Goal: Transaction & Acquisition: Book appointment/travel/reservation

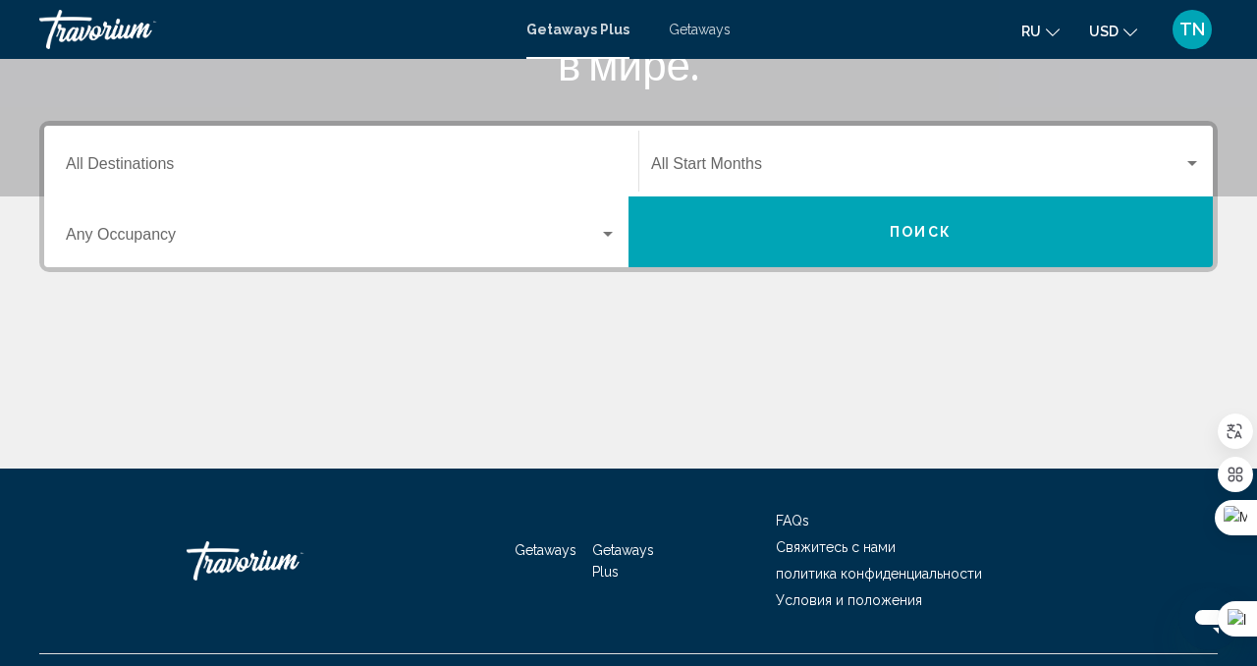
click at [375, 168] on input "Destination All Destinations" at bounding box center [341, 168] width 551 height 18
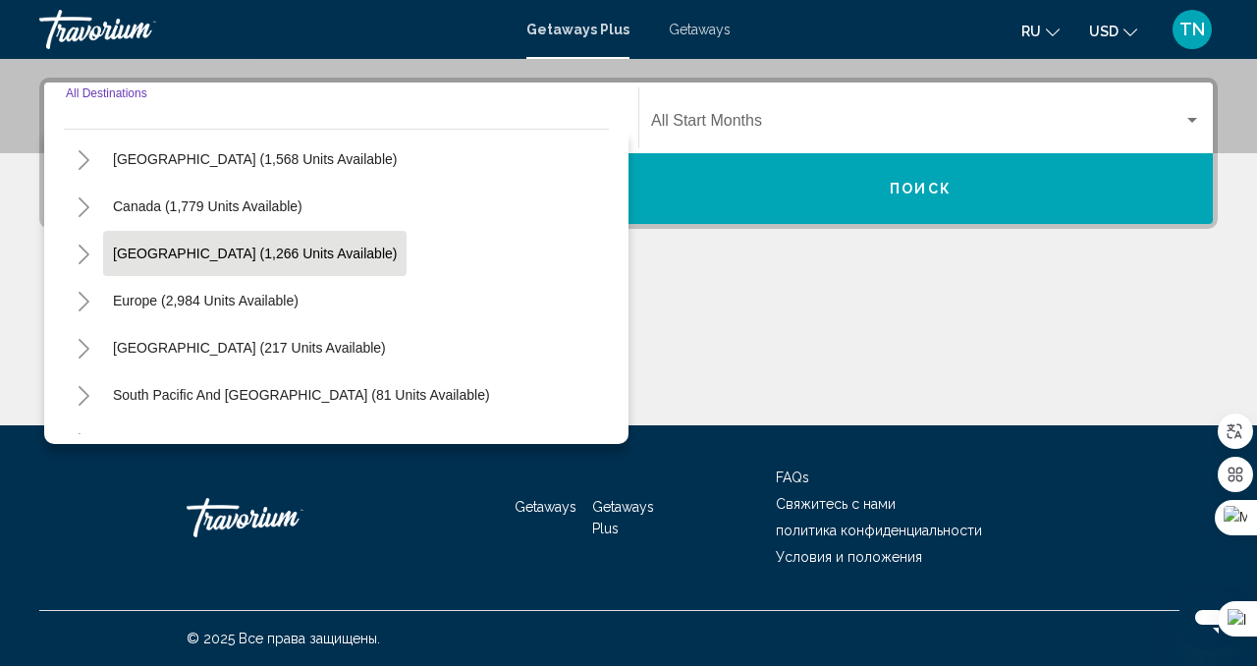
scroll to position [112, 0]
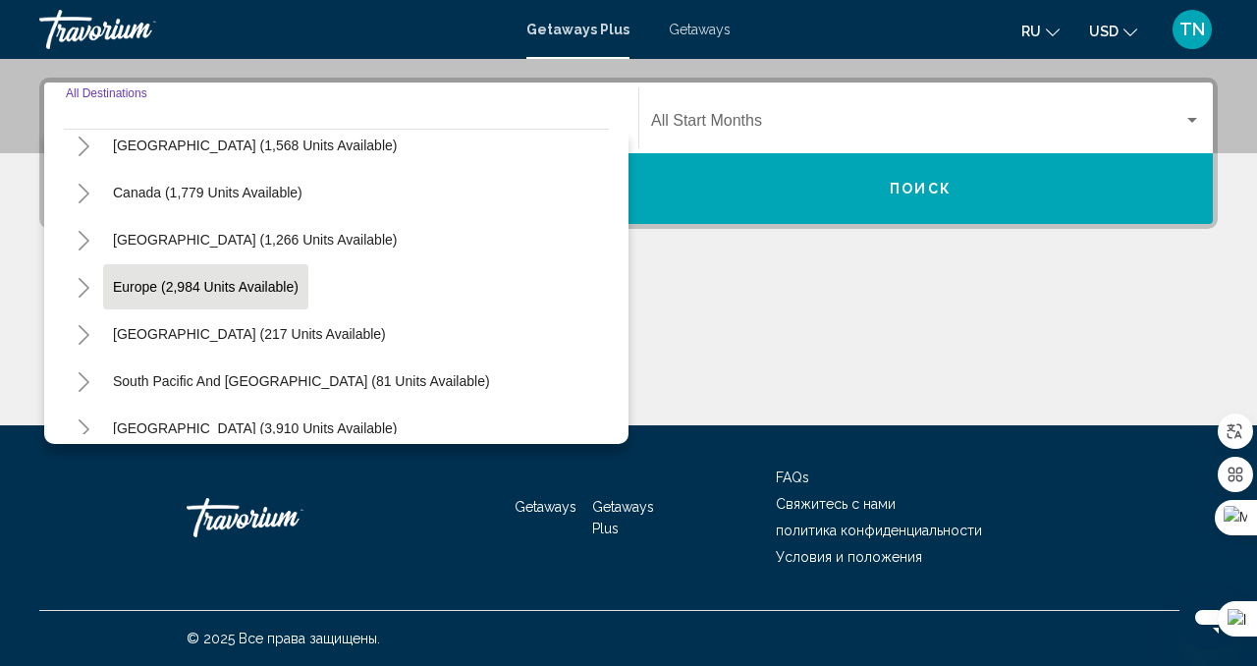
click at [284, 302] on button "Europe (2,984 units available)" at bounding box center [205, 286] width 205 height 45
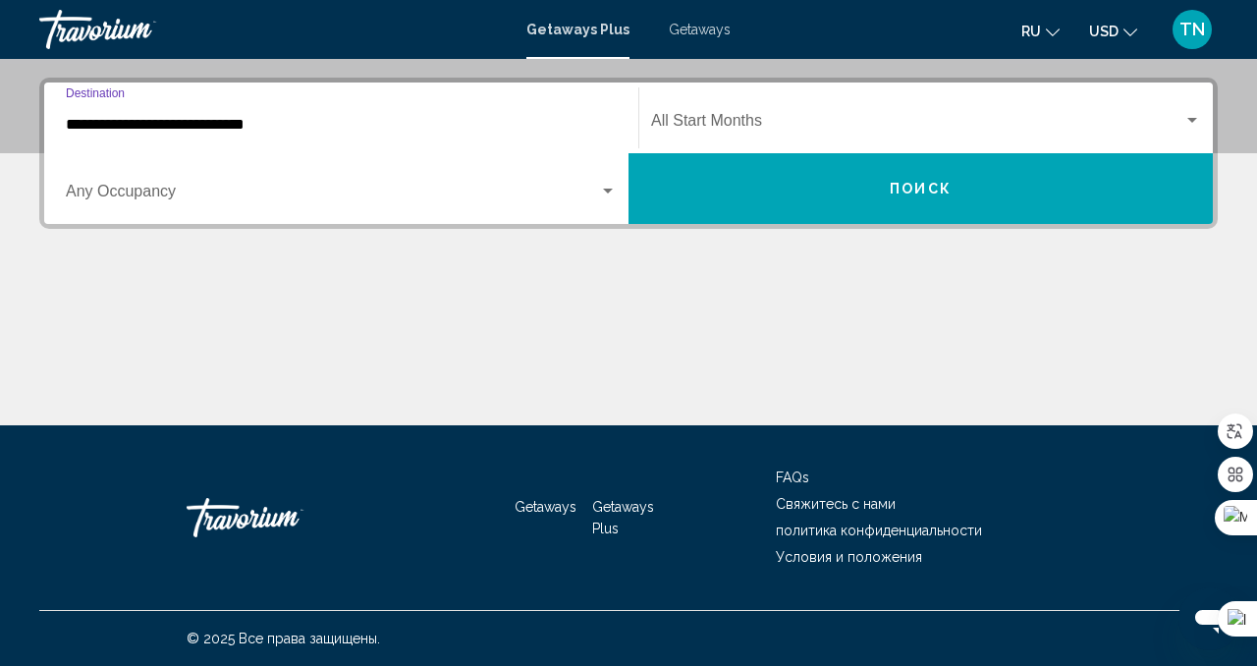
click at [257, 131] on input "**********" at bounding box center [341, 125] width 551 height 18
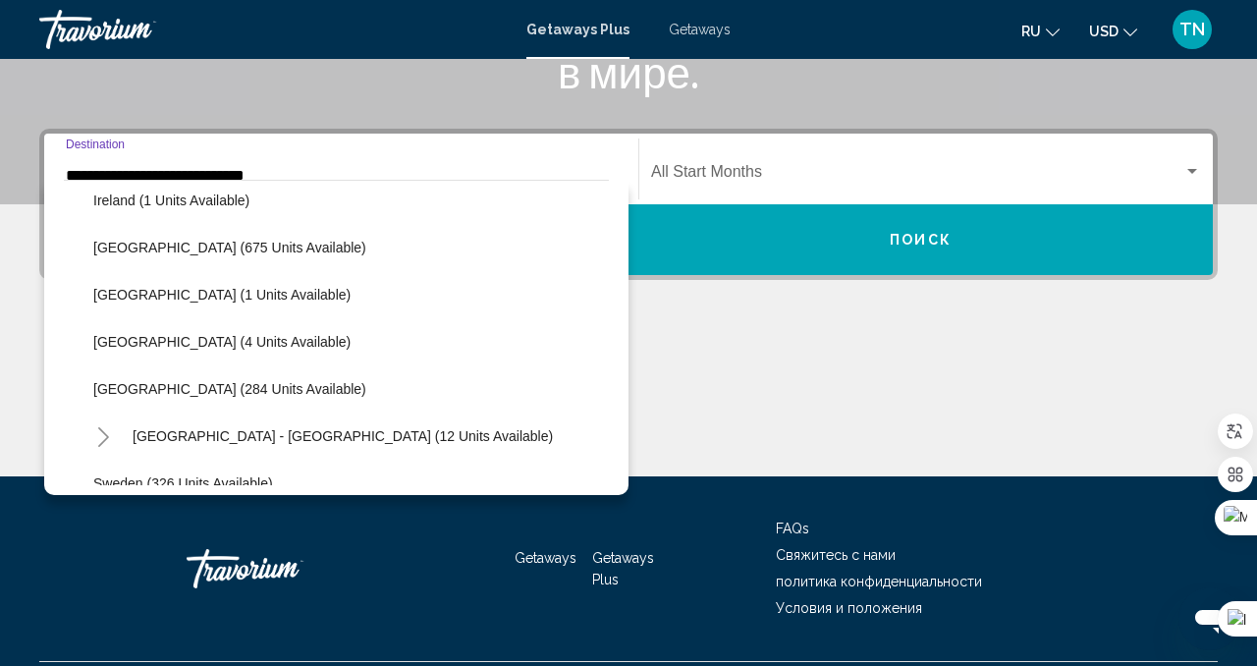
scroll to position [776, 0]
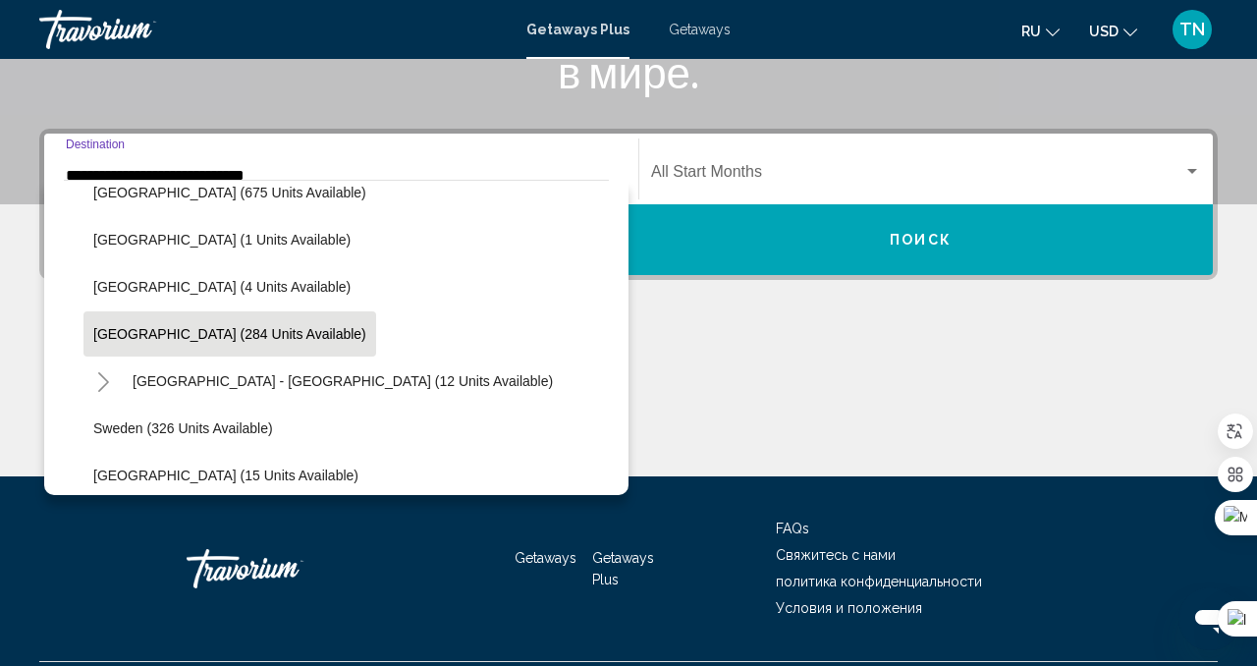
click at [228, 344] on button "[GEOGRAPHIC_DATA] (284 units available)" at bounding box center [229, 333] width 293 height 45
type input "**********"
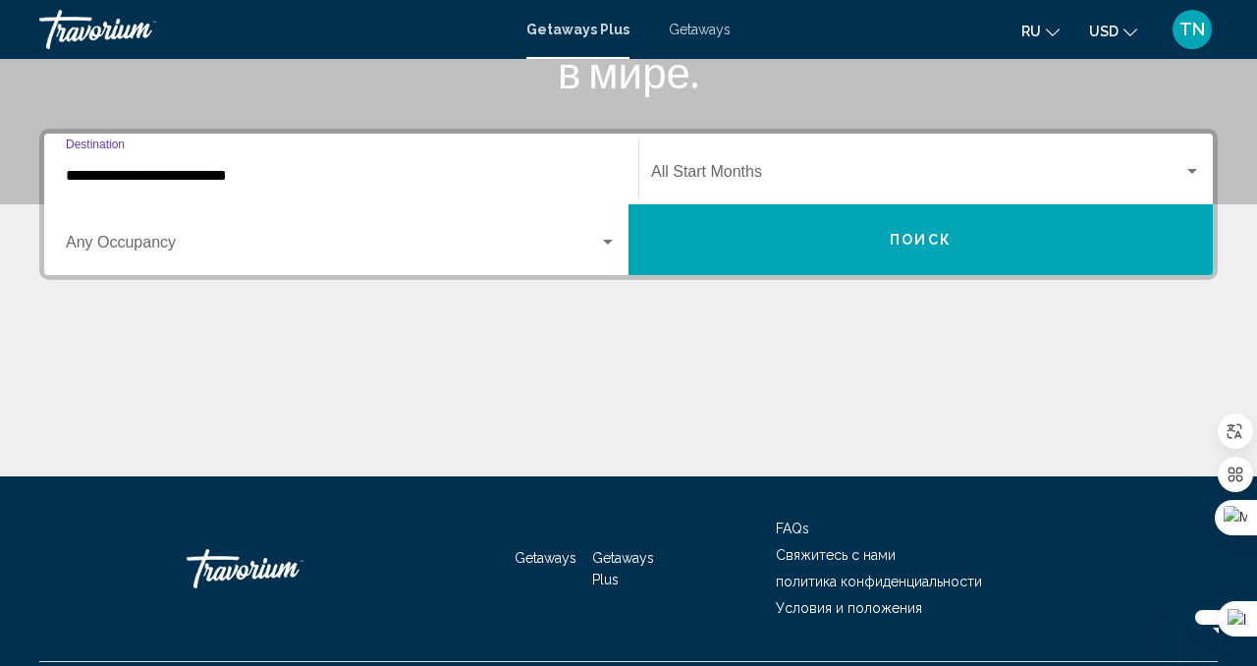
scroll to position [436, 0]
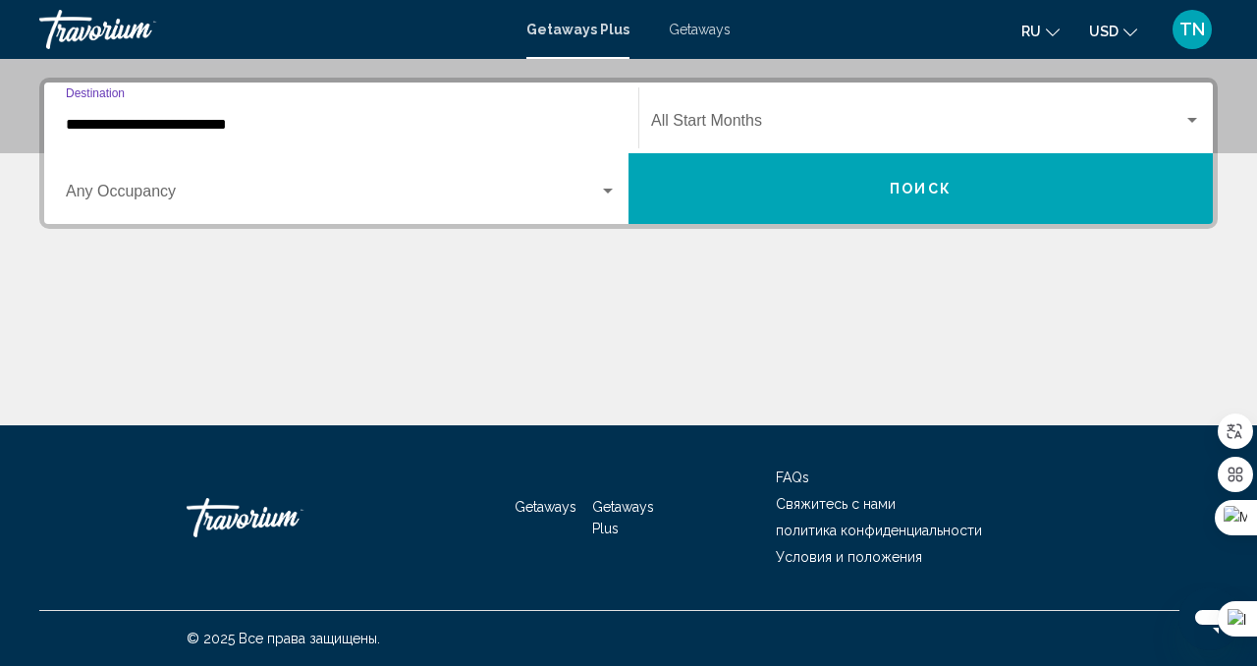
click at [599, 192] on div "Search widget" at bounding box center [608, 192] width 18 height 16
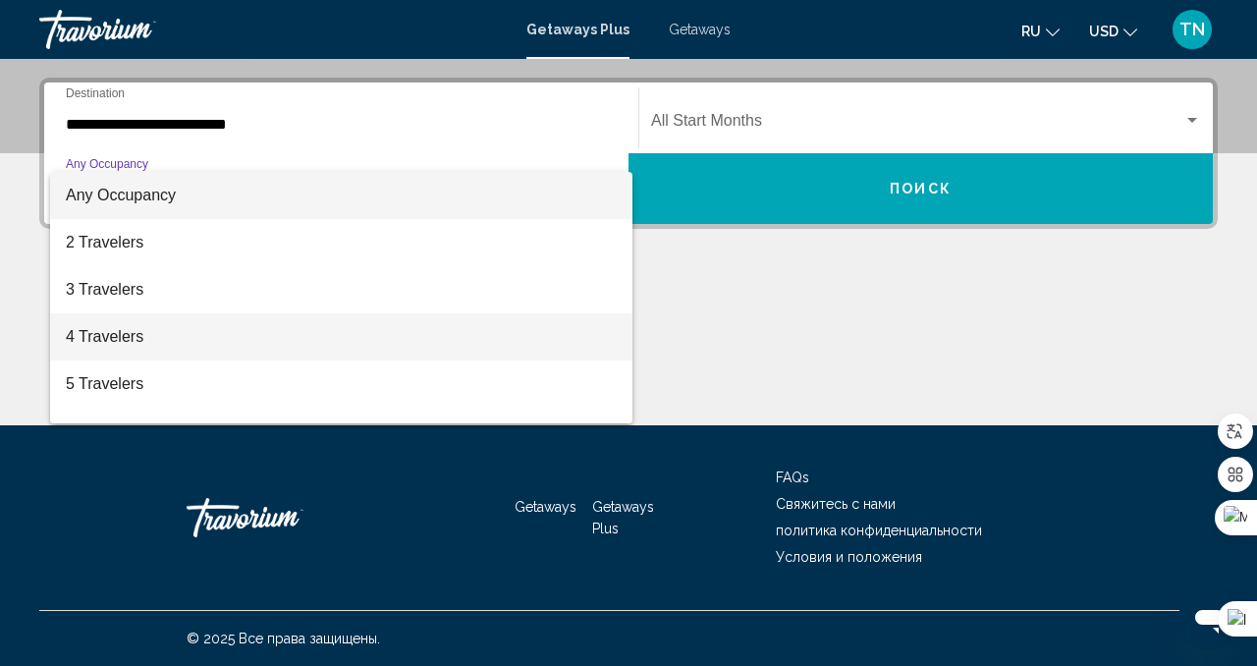
click at [552, 335] on span "4 Travelers" at bounding box center [341, 336] width 551 height 47
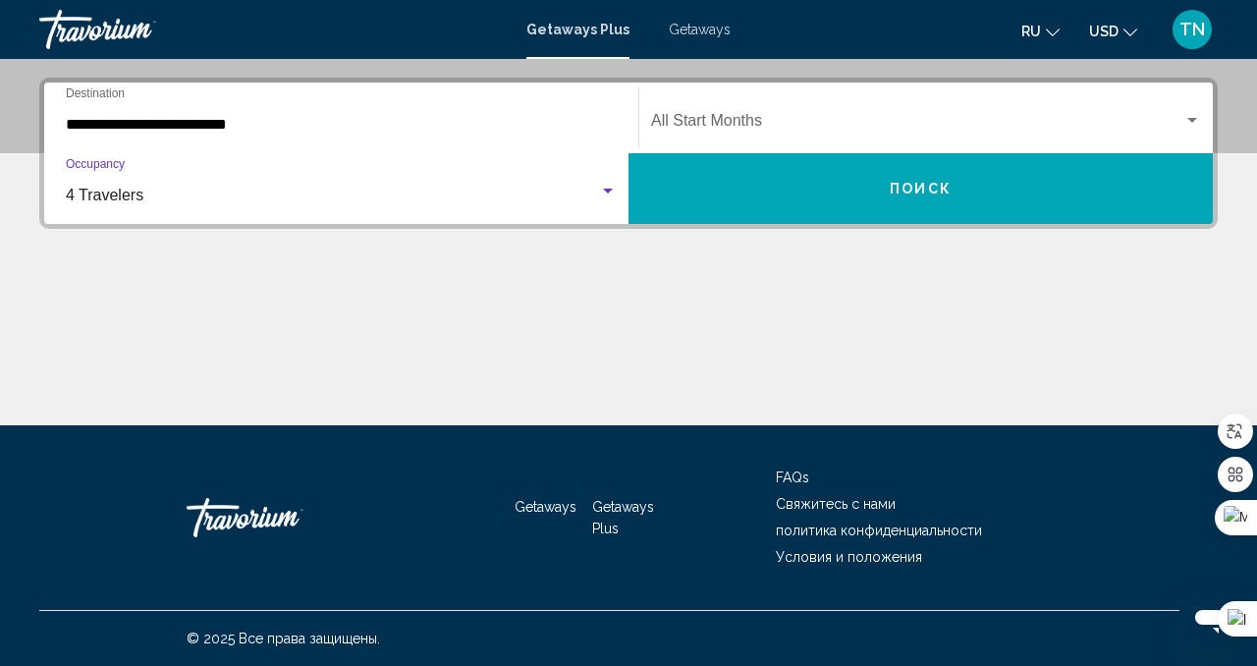
click at [701, 212] on button "Поиск" at bounding box center [920, 188] width 584 height 71
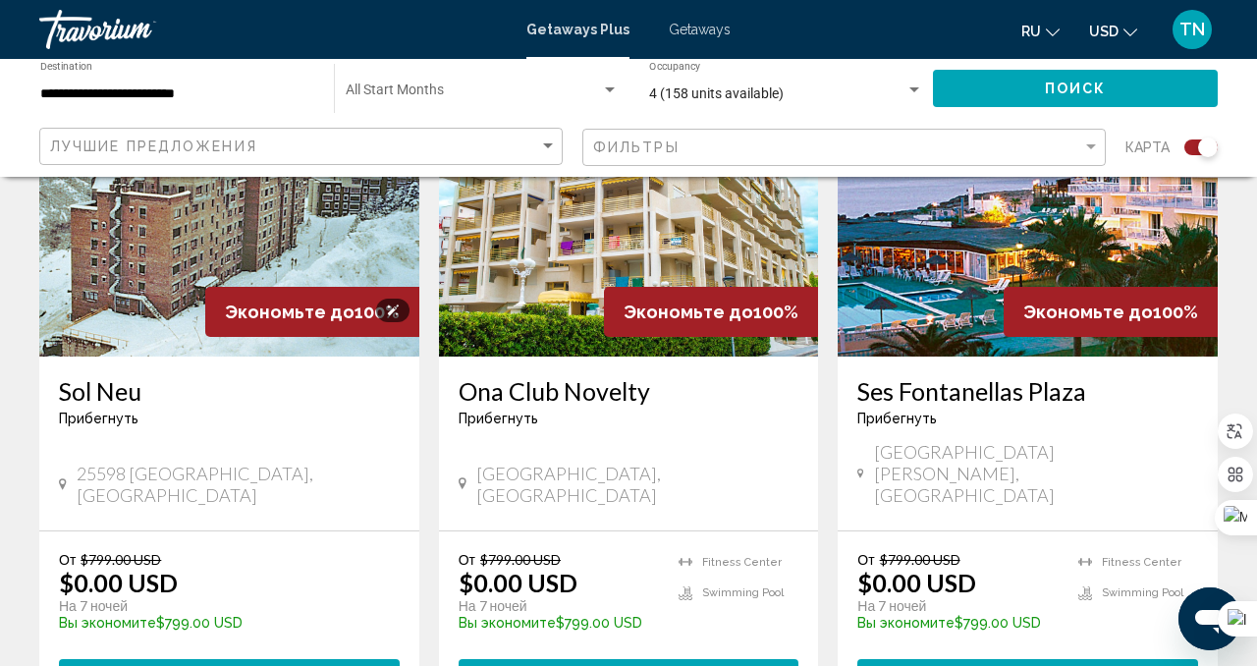
scroll to position [615, 0]
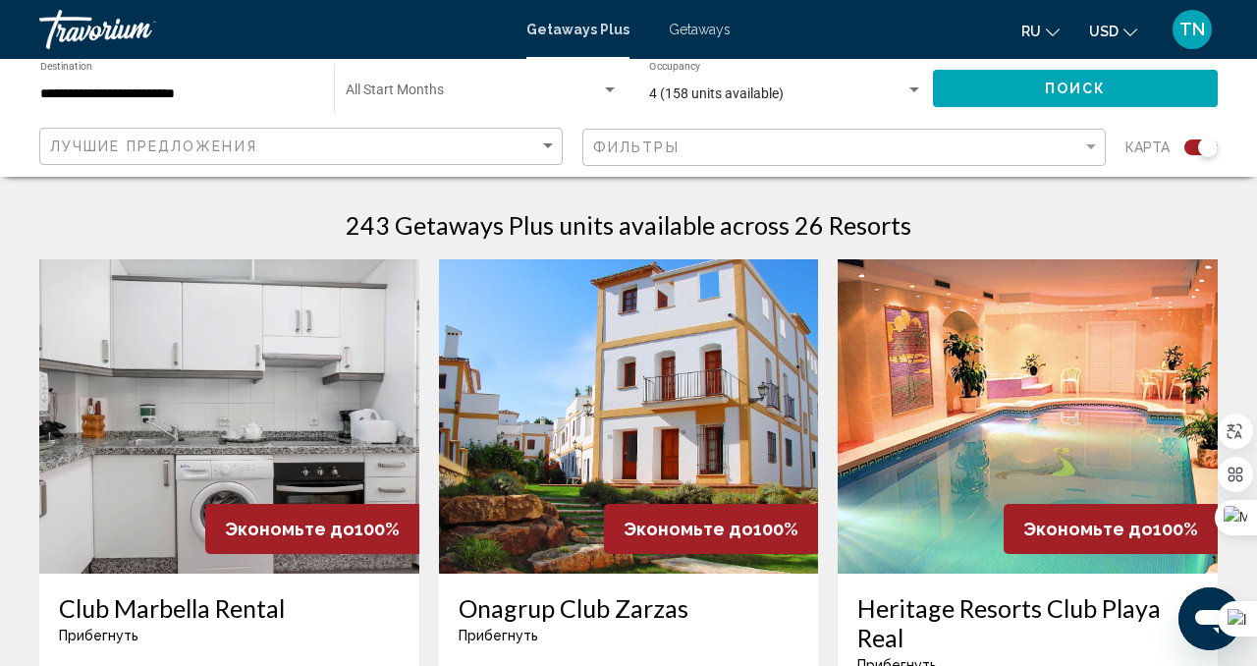
click at [199, 102] on div "**********" at bounding box center [177, 89] width 274 height 54
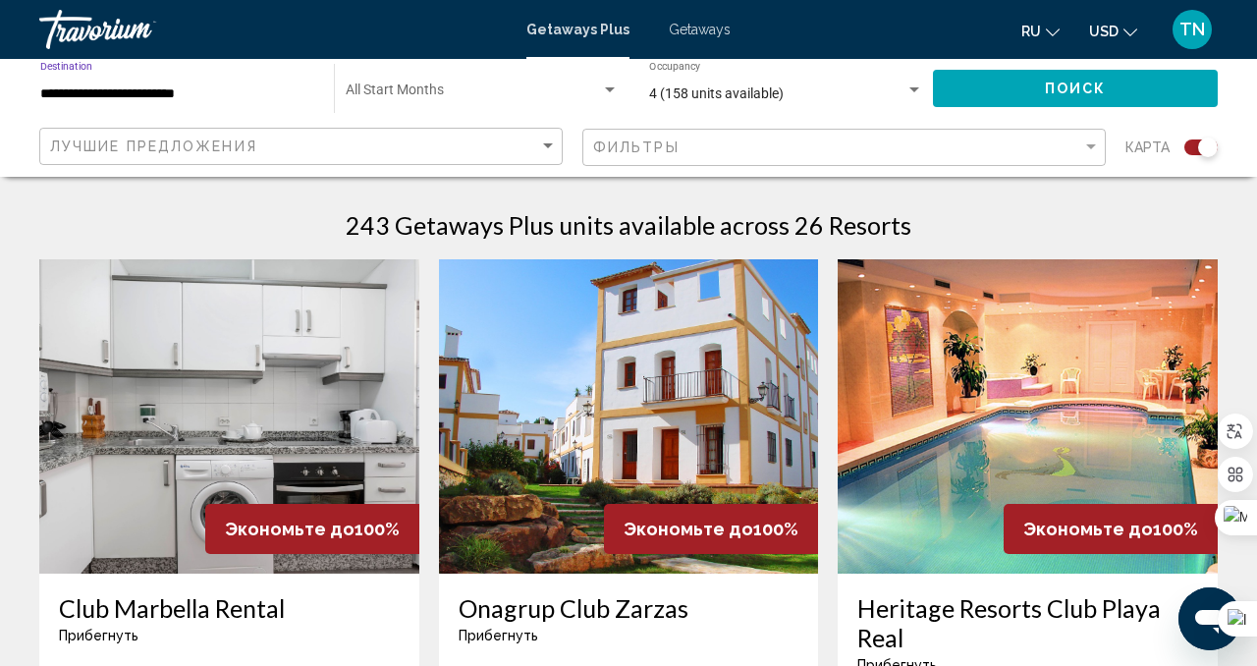
type input "**********"
click at [175, 97] on input "**********" at bounding box center [177, 94] width 274 height 16
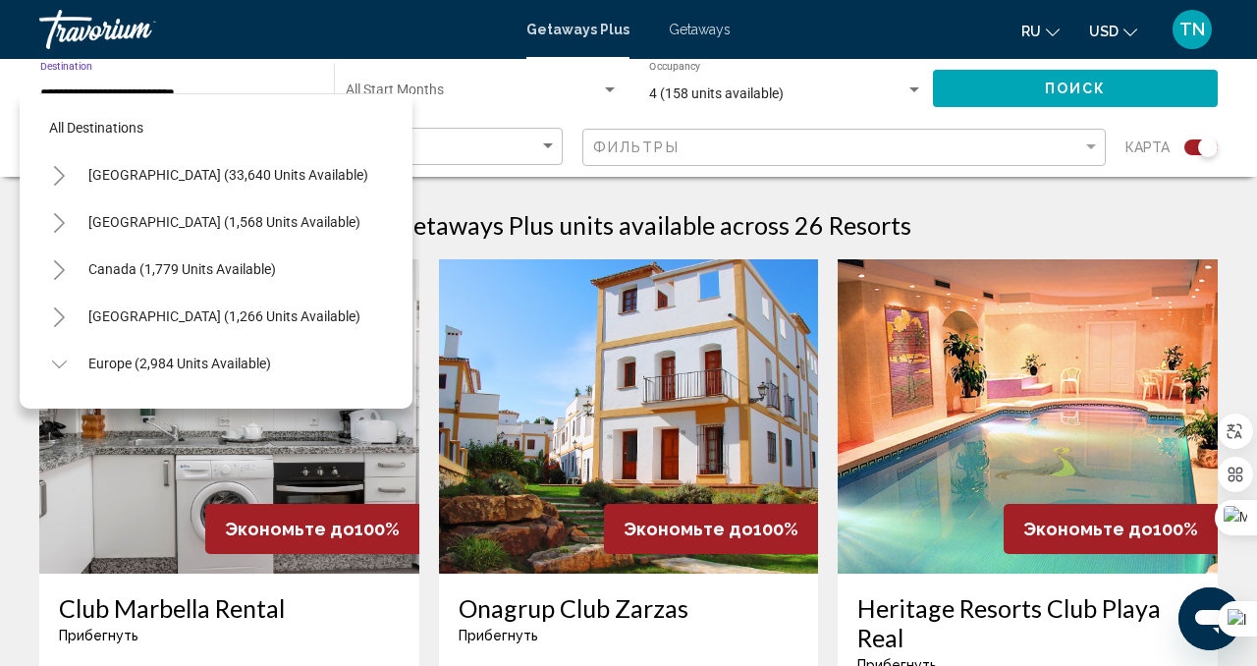
scroll to position [635, 0]
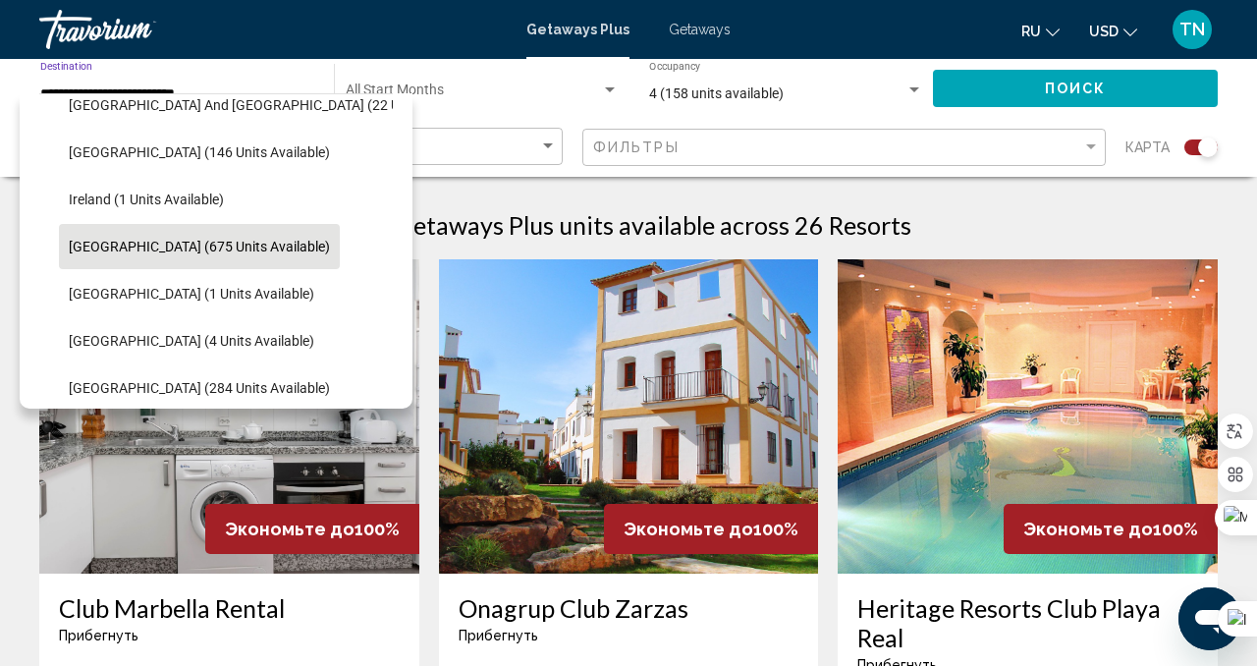
click at [204, 246] on span "[GEOGRAPHIC_DATA] (675 units available)" at bounding box center [199, 247] width 261 height 16
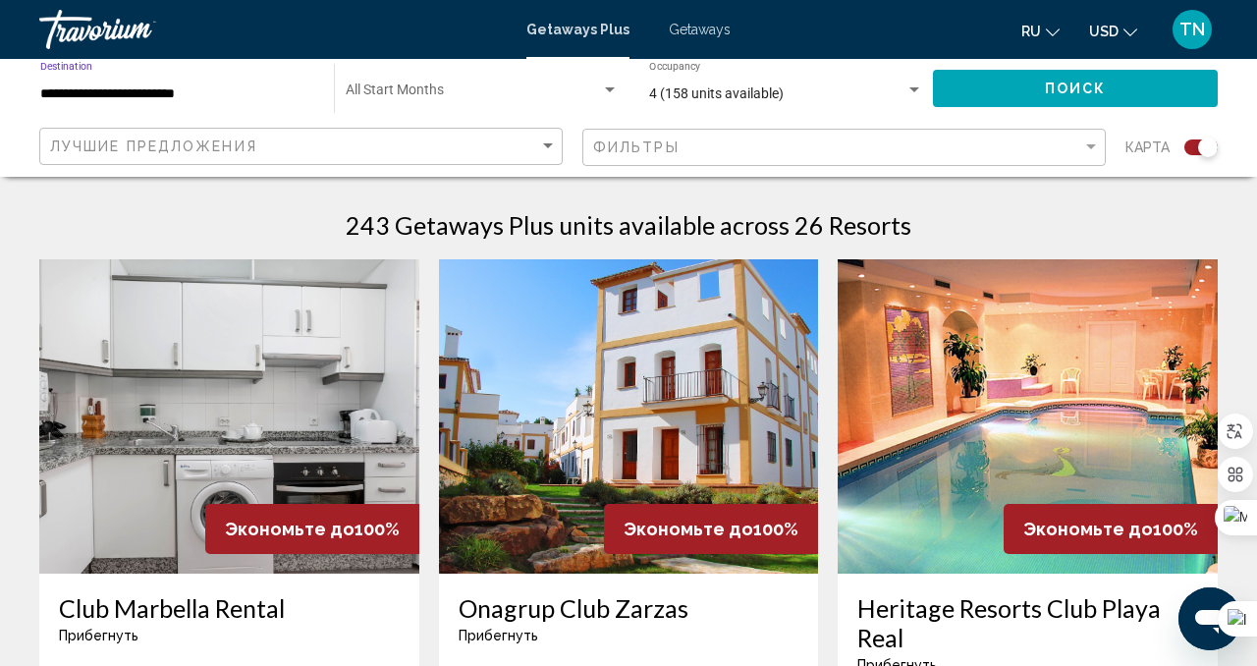
click at [1104, 87] on span "Поиск" at bounding box center [1076, 89] width 62 height 16
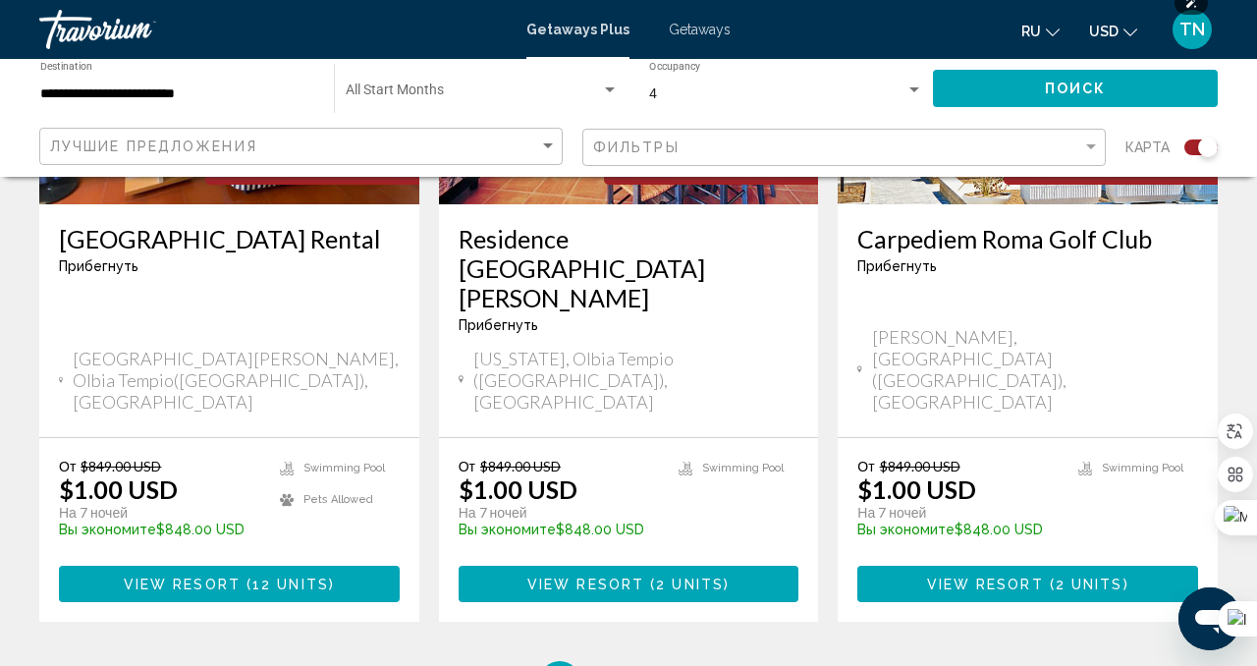
scroll to position [3200, 0]
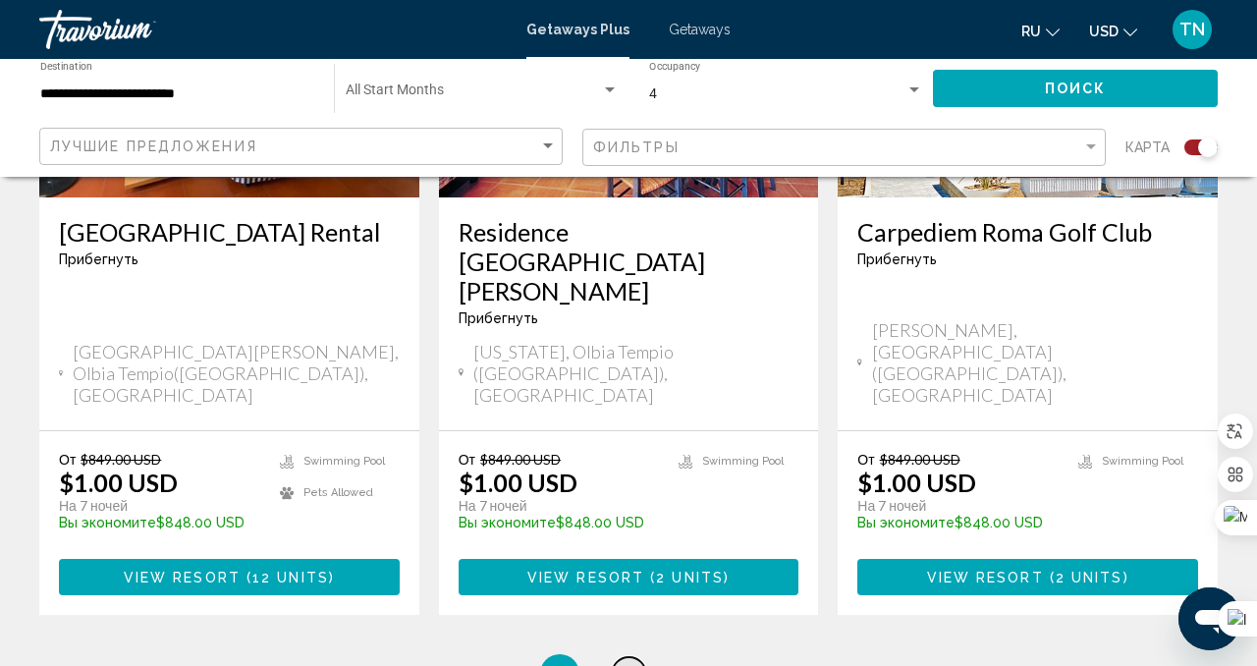
click at [632, 663] on span "2" at bounding box center [629, 674] width 10 height 22
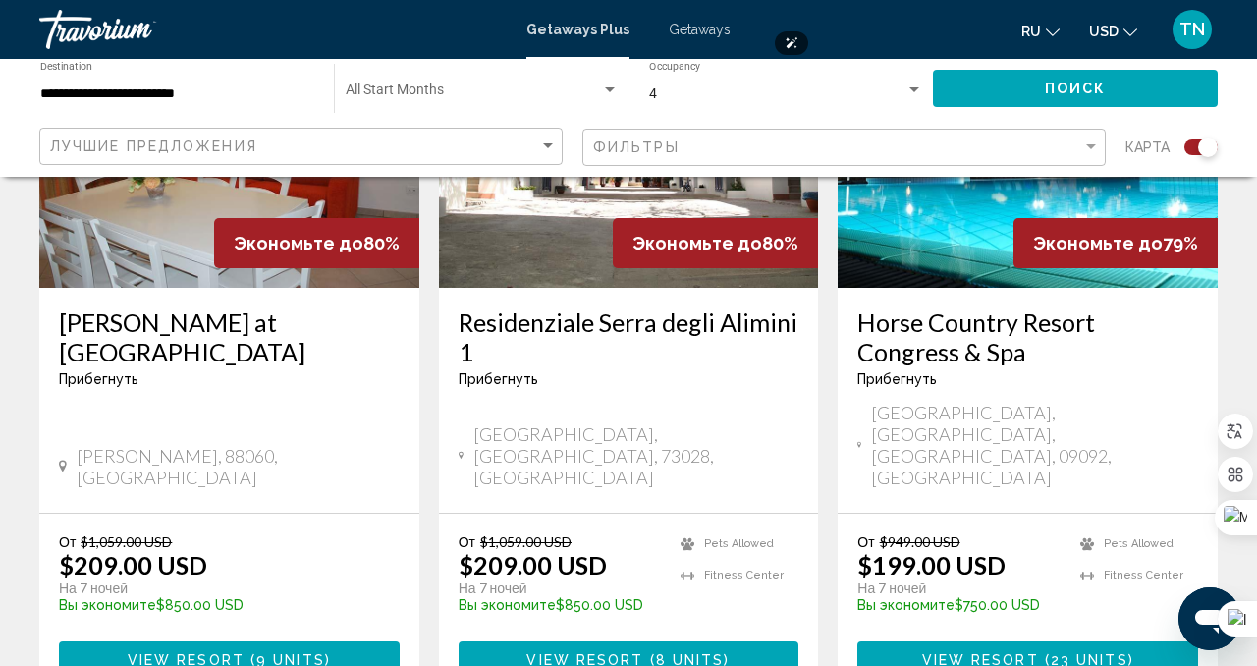
scroll to position [3145, 0]
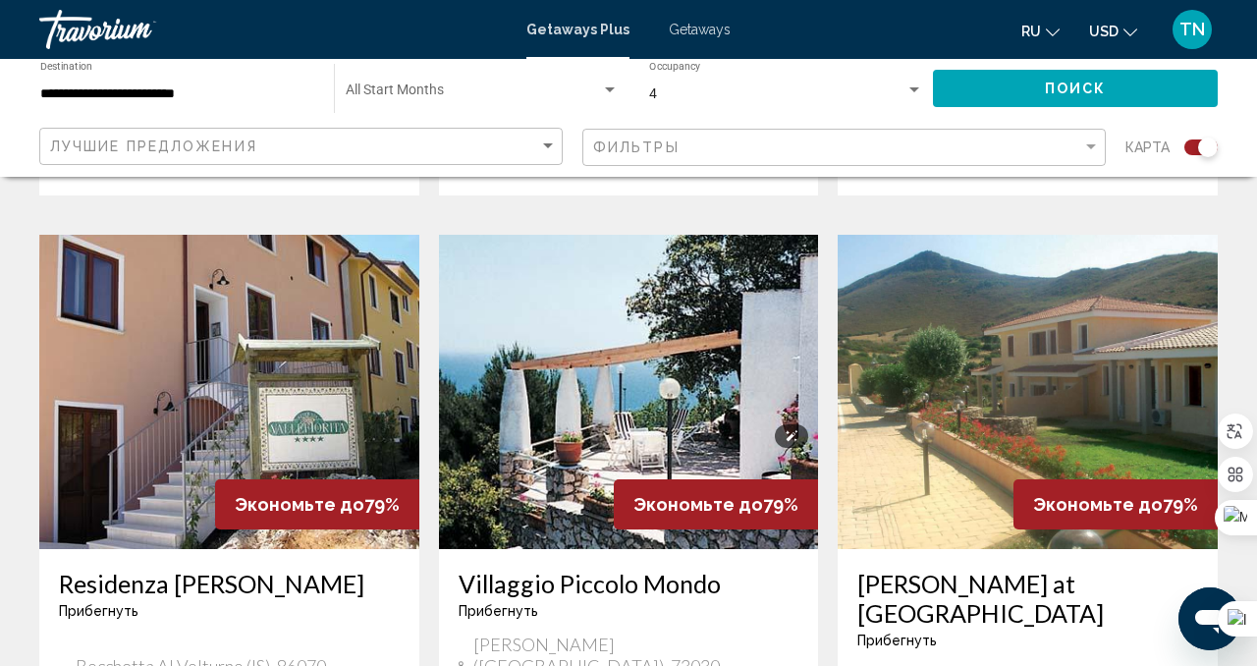
scroll to position [2098, 0]
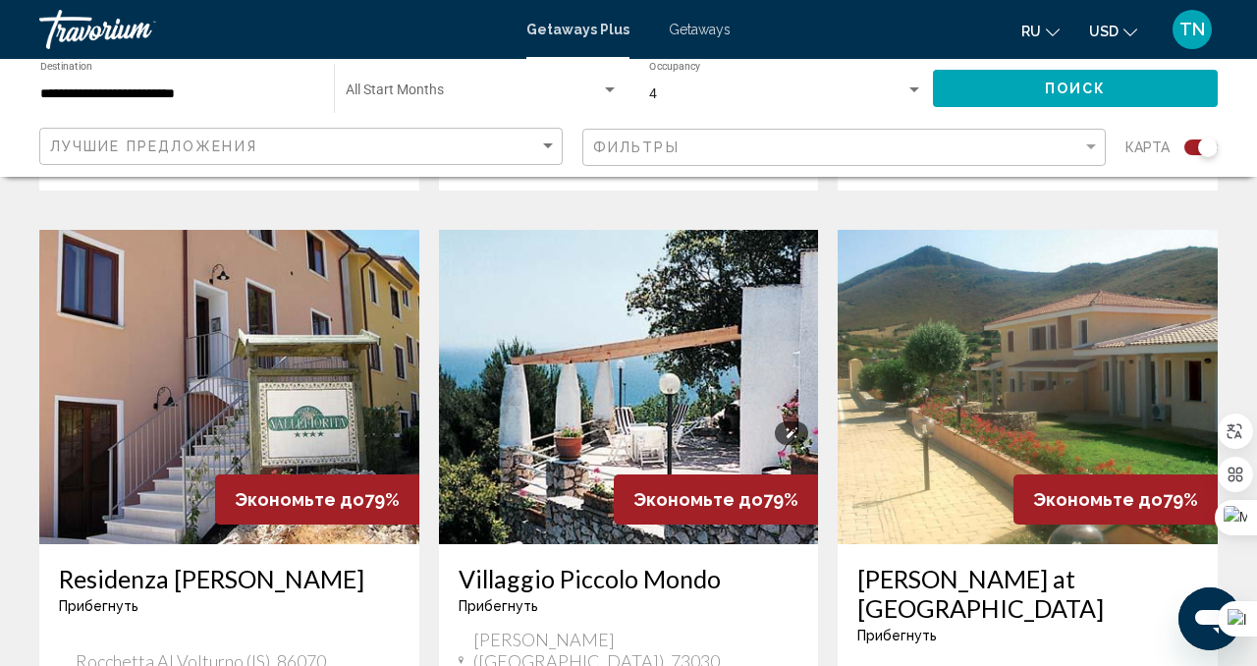
click at [702, 455] on img "Main content" at bounding box center [629, 387] width 380 height 314
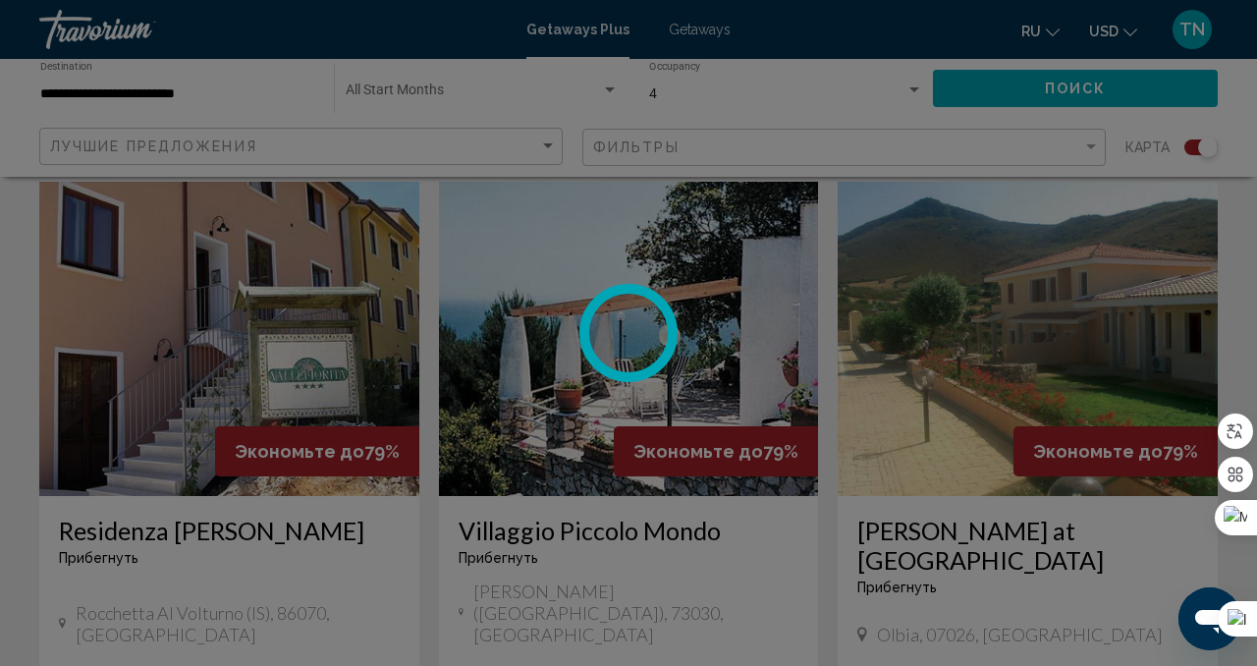
scroll to position [2147, 0]
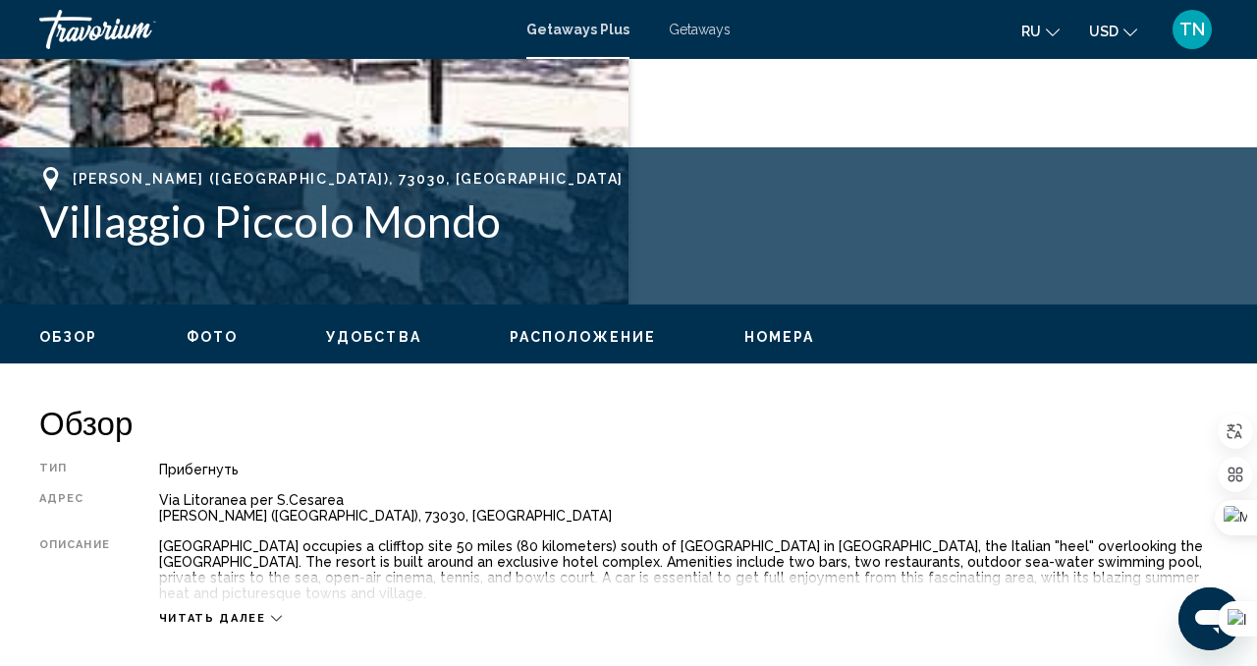
scroll to position [878, 0]
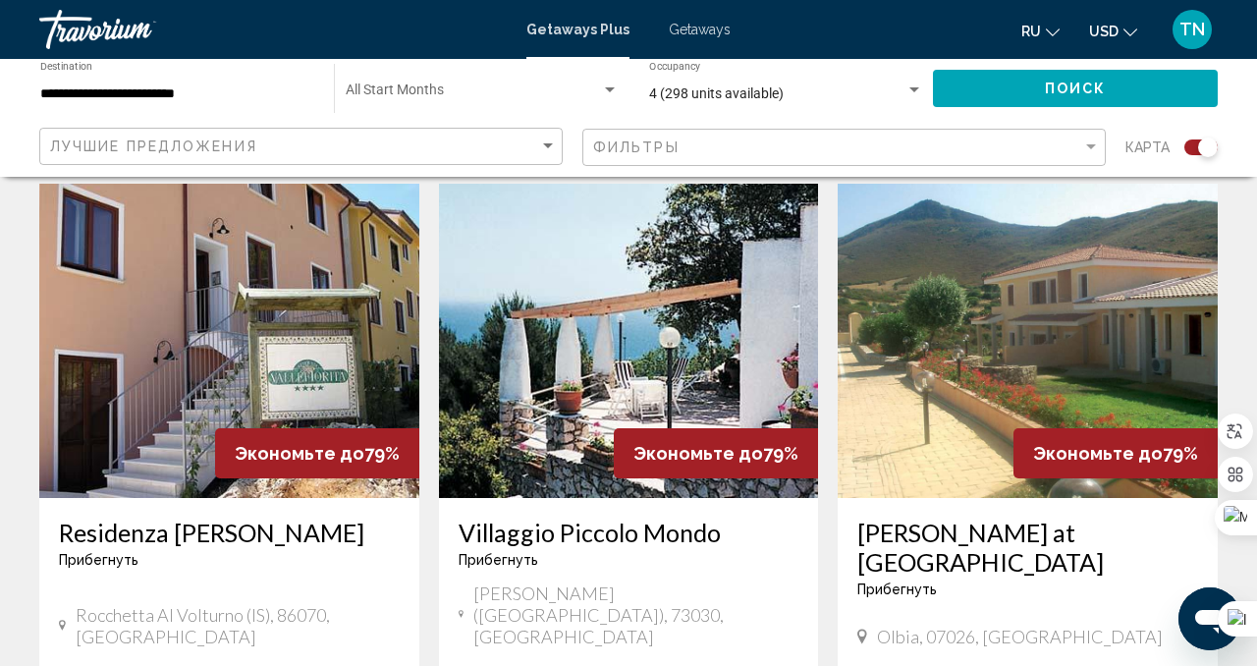
scroll to position [2011, 0]
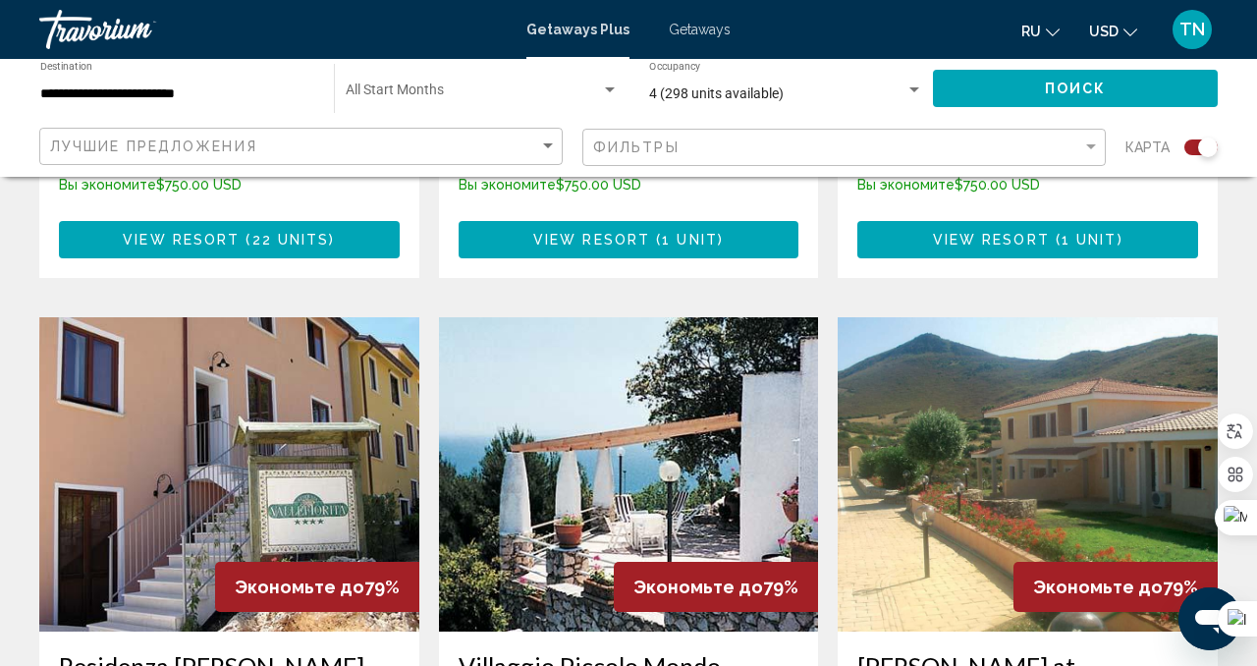
click at [712, 44] on div "Getaways Plus Getaways ru English Español Français Italiano Português русский U…" at bounding box center [628, 29] width 1257 height 41
click at [704, 33] on span "Getaways" at bounding box center [700, 30] width 62 height 16
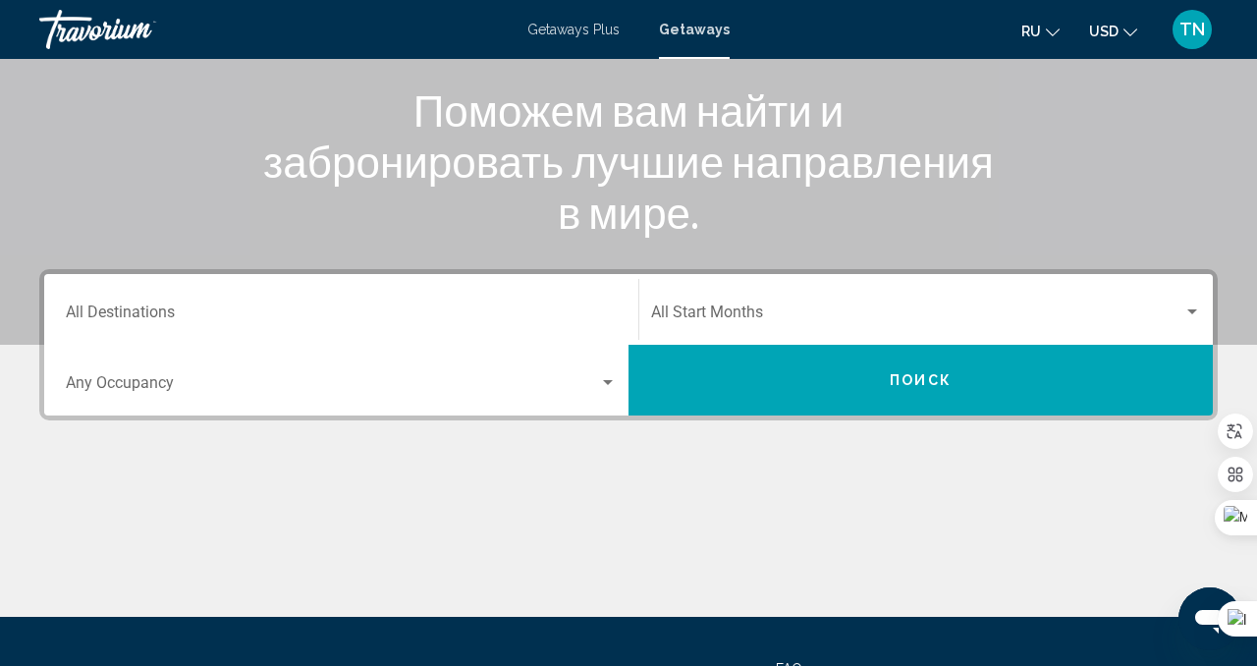
scroll to position [436, 0]
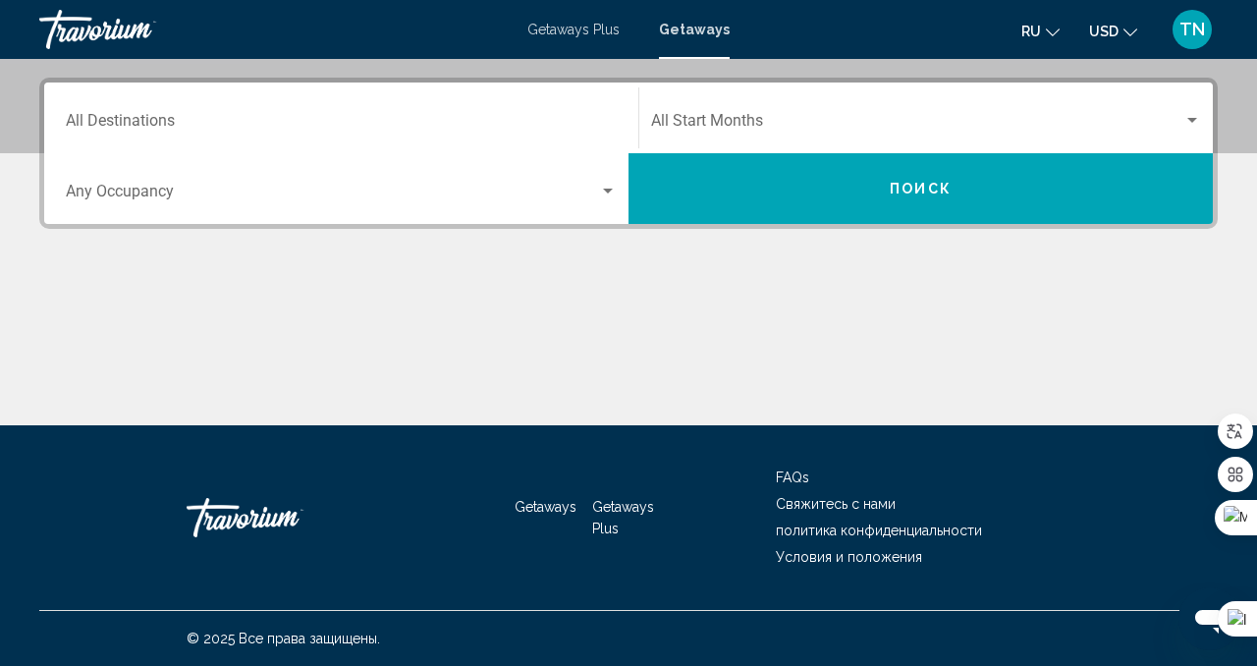
click at [392, 115] on div "Destination All Destinations" at bounding box center [341, 118] width 551 height 62
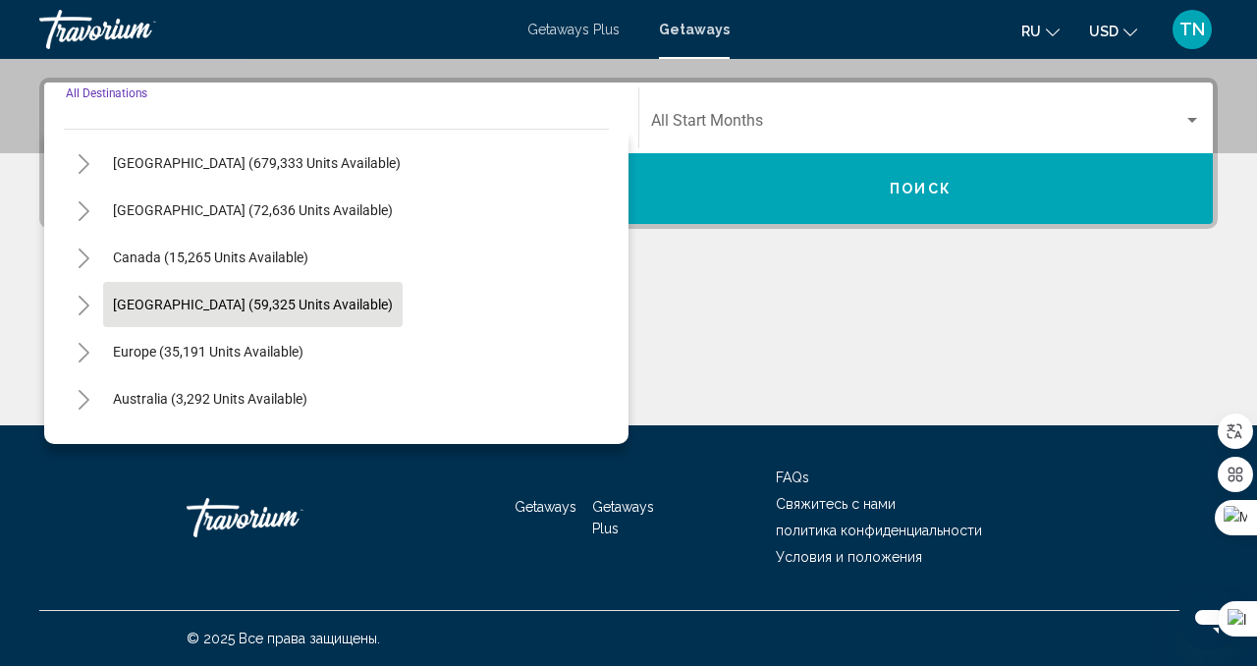
scroll to position [48, 0]
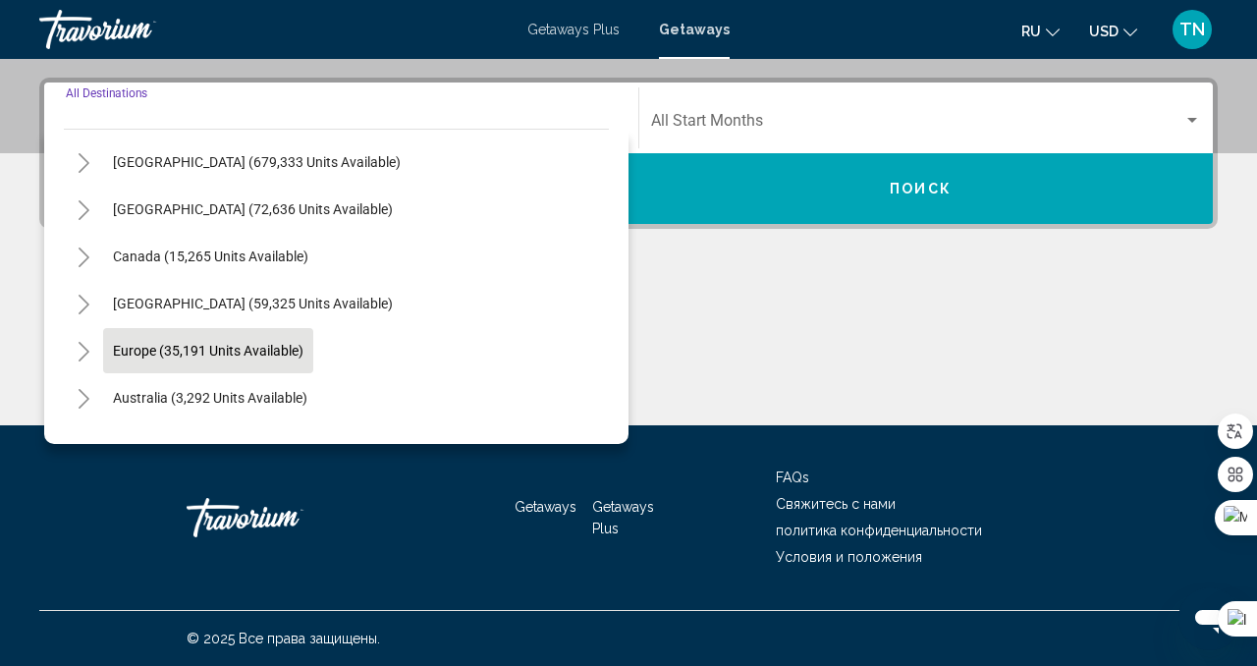
click at [294, 358] on button "Europe (35,191 units available)" at bounding box center [208, 350] width 210 height 45
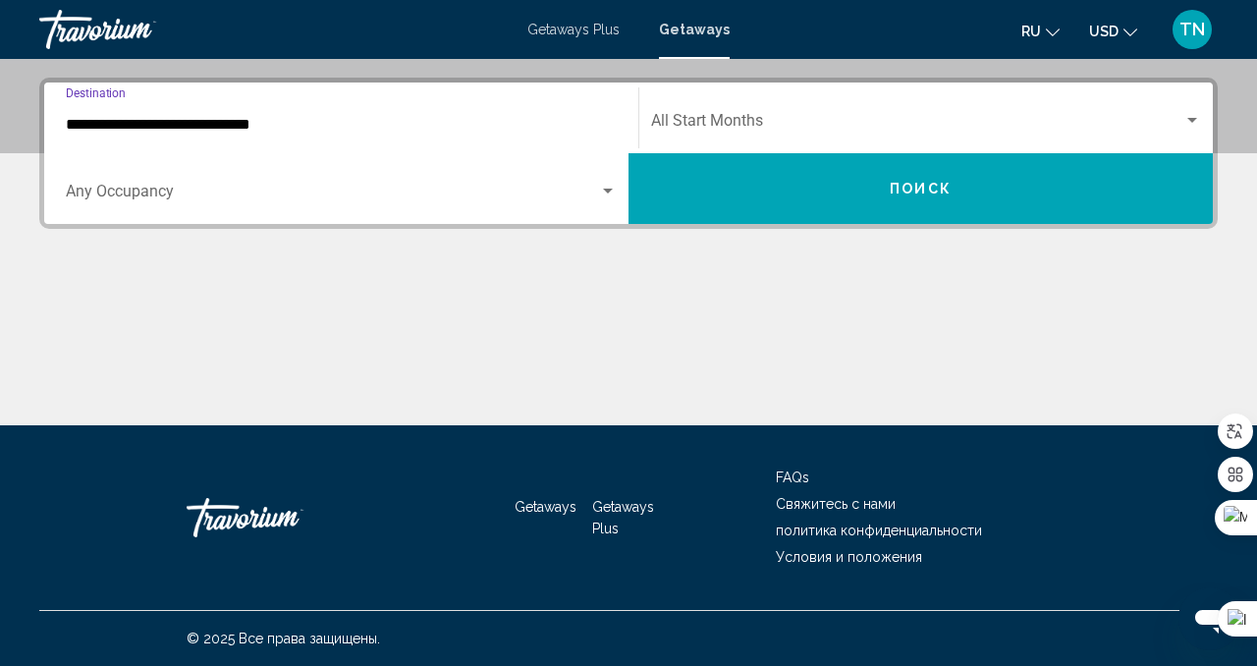
click at [309, 134] on div "**********" at bounding box center [341, 118] width 551 height 62
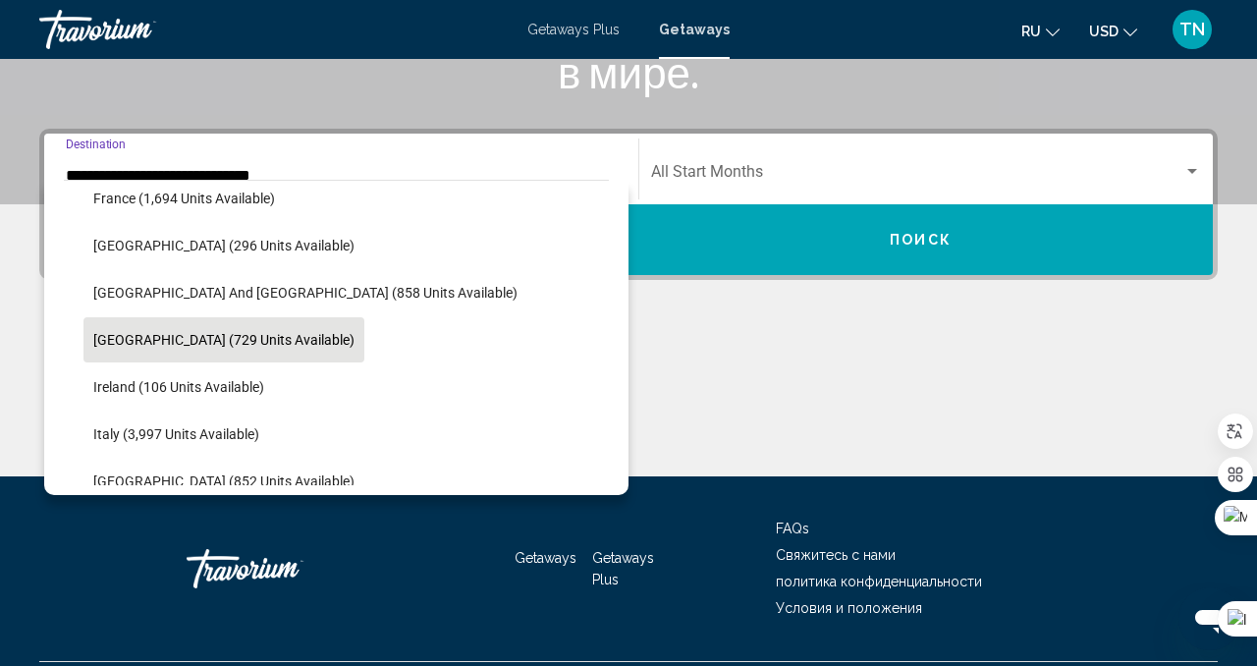
scroll to position [584, 0]
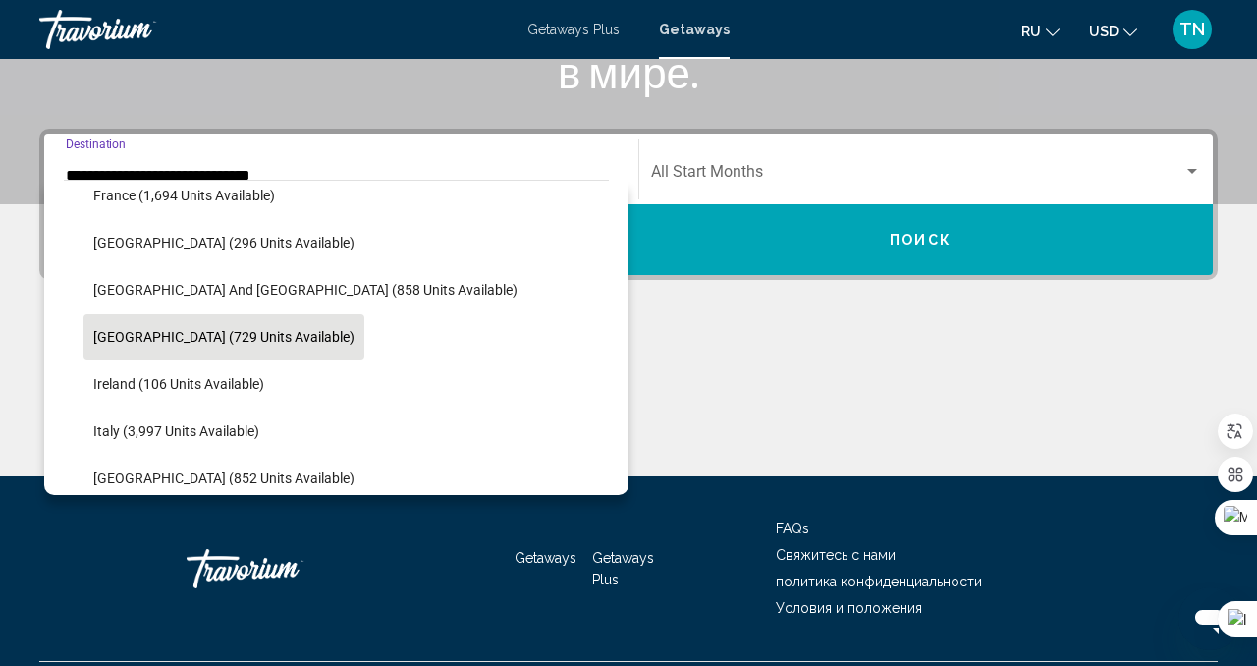
click at [257, 420] on button "Italy (3,997 units available)" at bounding box center [176, 430] width 186 height 45
type input "**********"
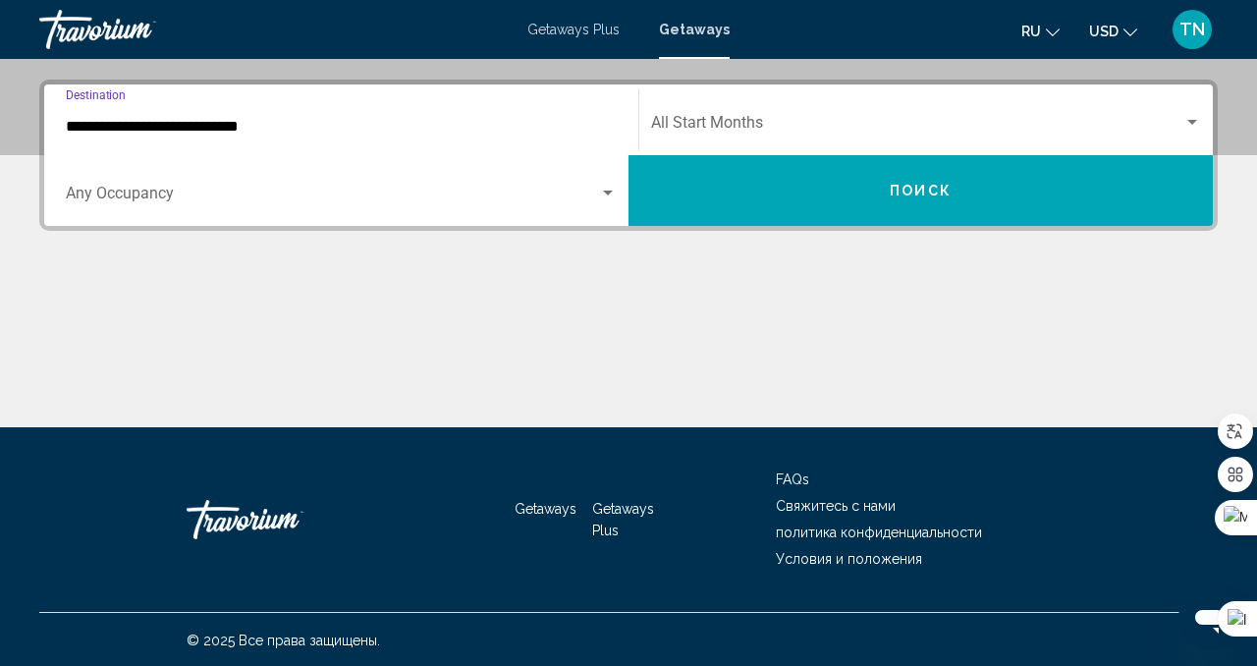
scroll to position [436, 0]
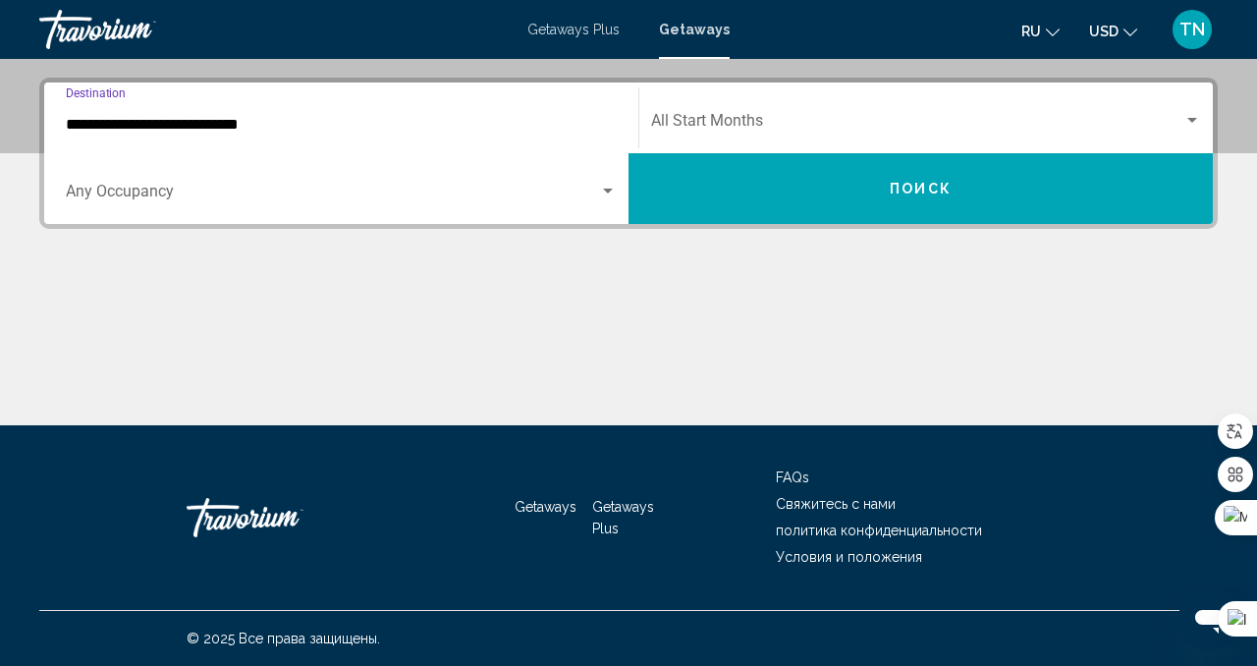
click at [786, 188] on button "Поиск" at bounding box center [920, 188] width 584 height 71
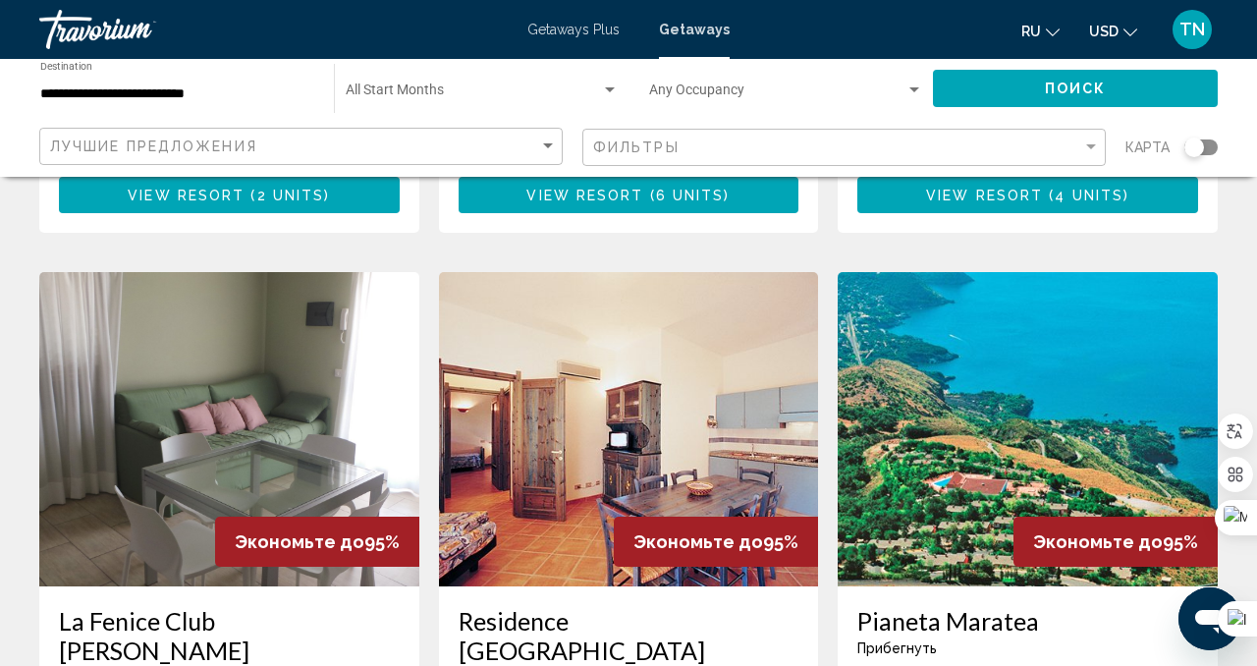
scroll to position [2159, 0]
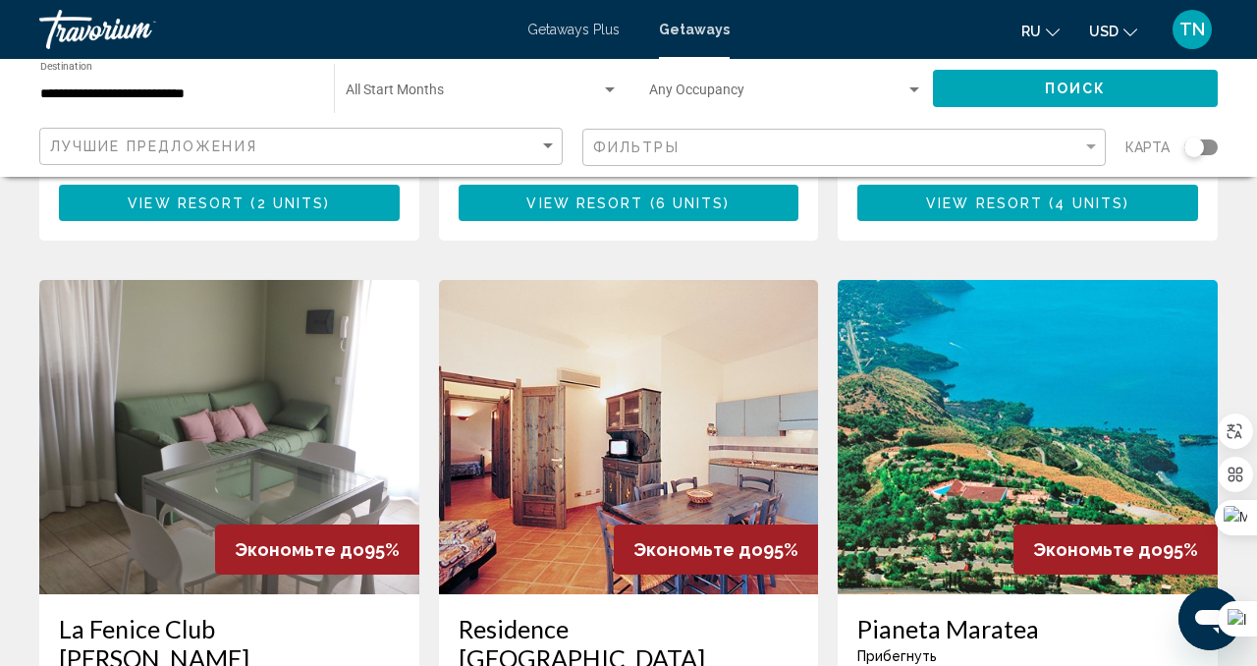
click at [137, 97] on input "**********" at bounding box center [177, 94] width 274 height 16
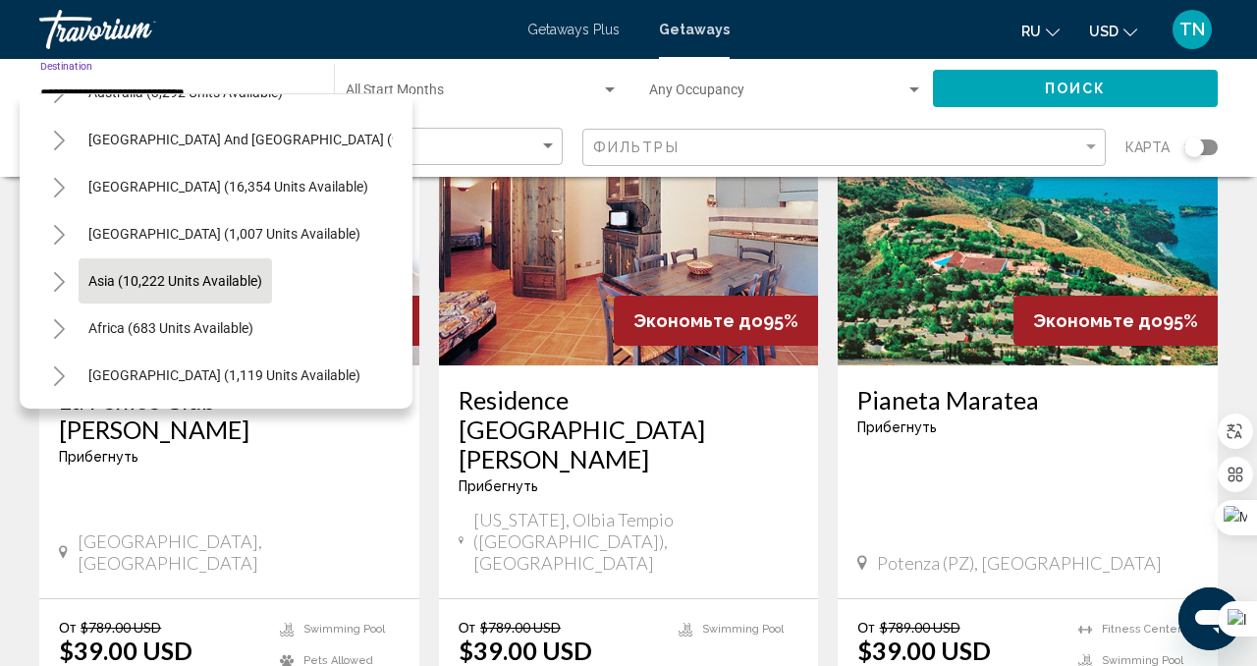
scroll to position [2397, 0]
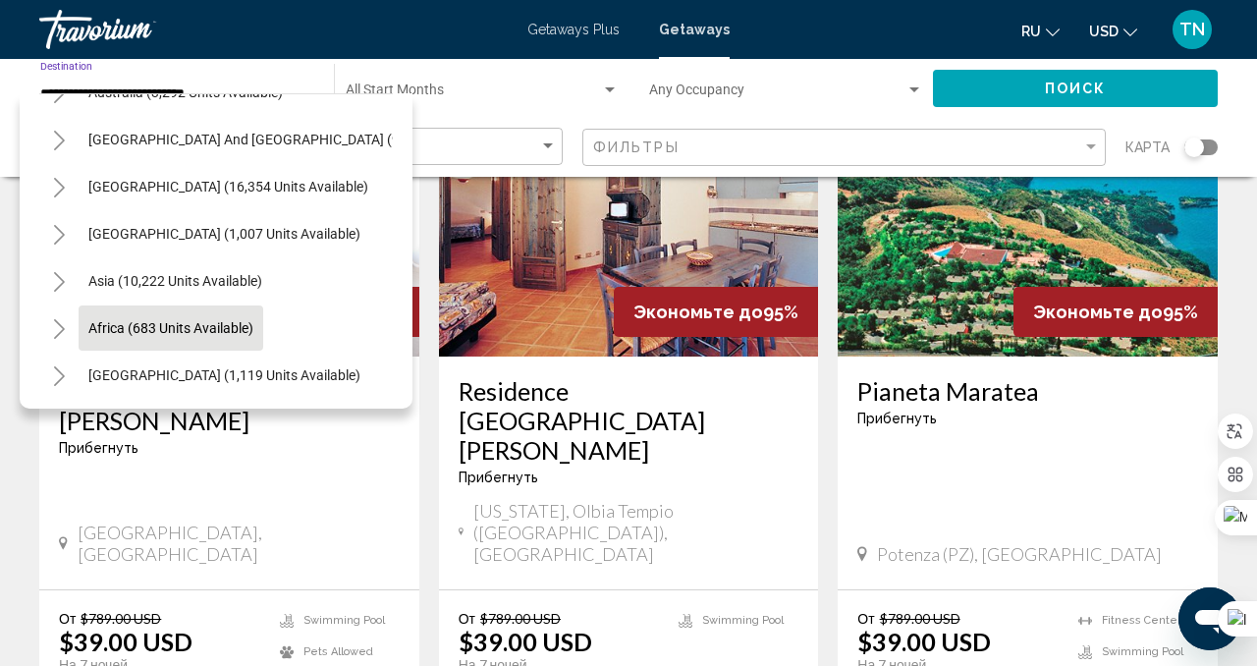
click at [184, 328] on span "Africa (683 units available)" at bounding box center [170, 328] width 165 height 16
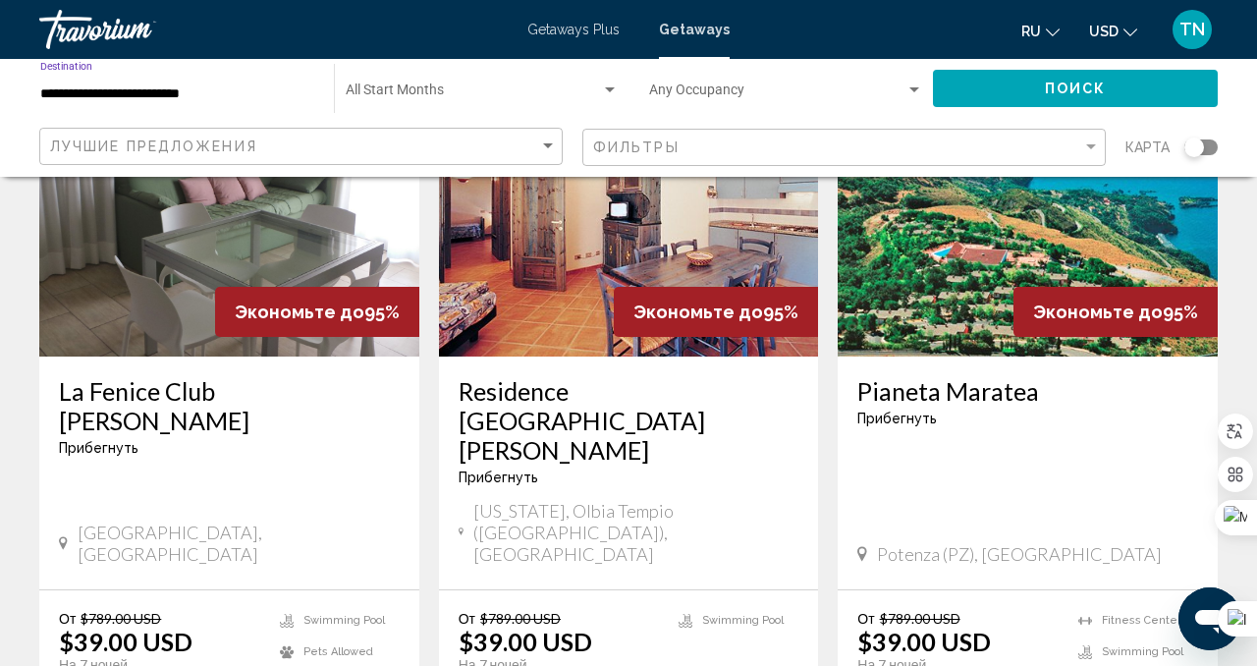
click at [183, 93] on input "**********" at bounding box center [177, 94] width 274 height 16
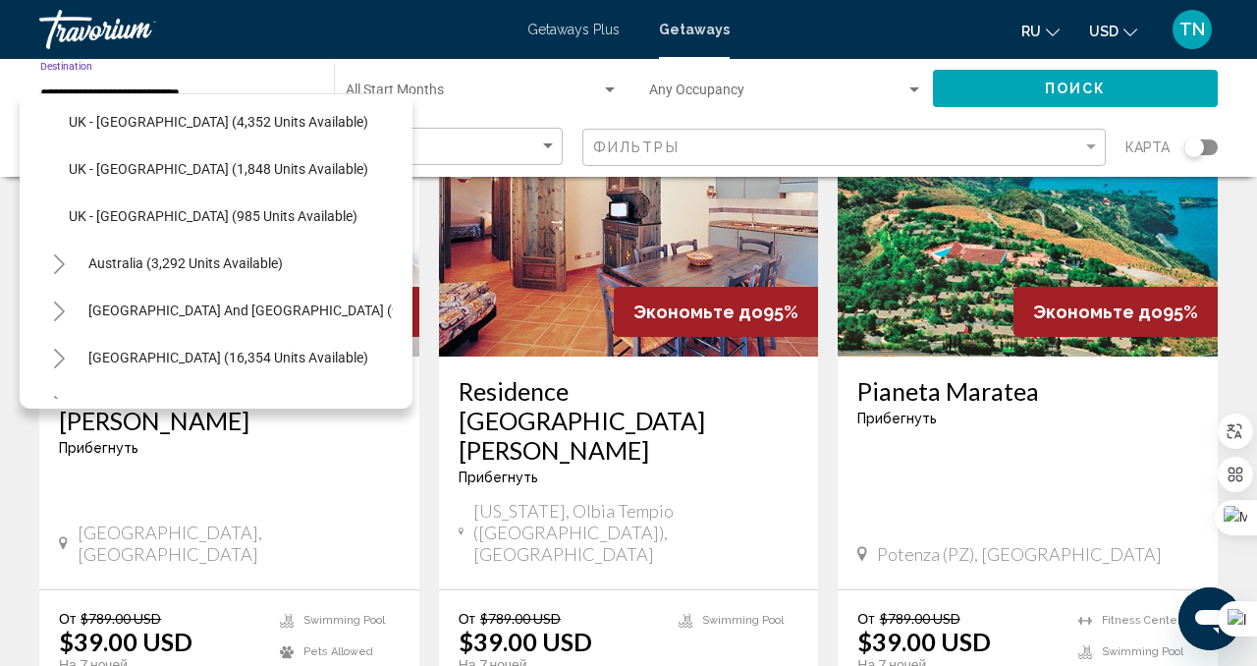
scroll to position [1638, 0]
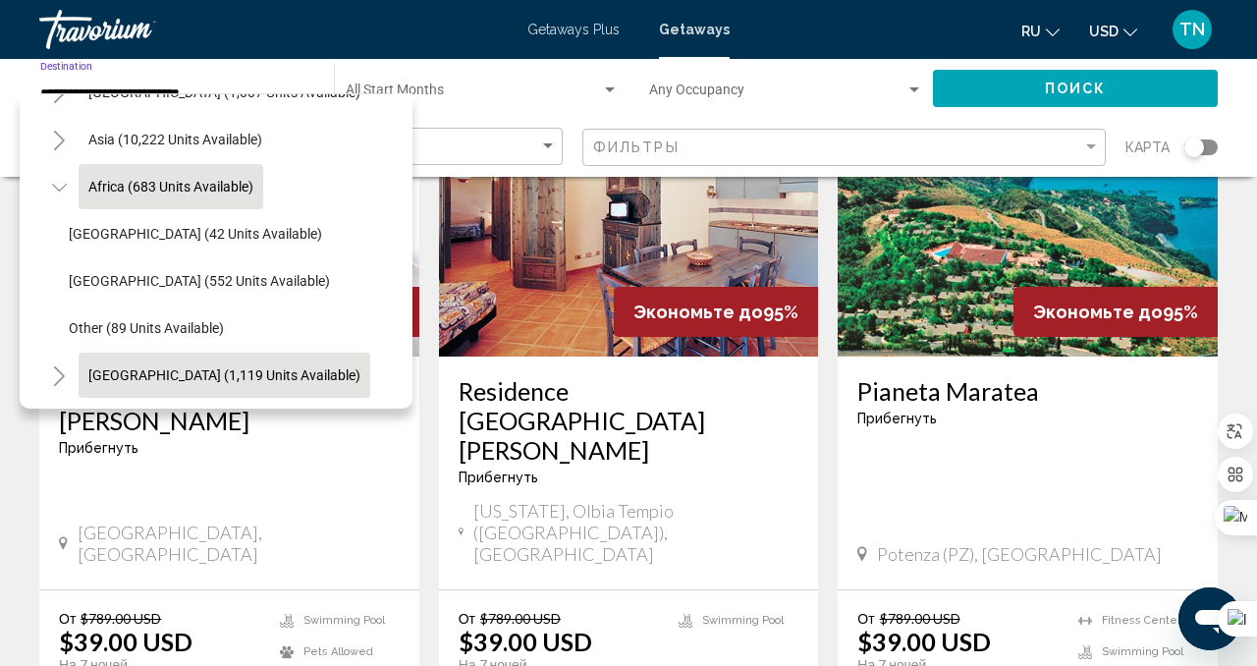
click at [225, 375] on span "[GEOGRAPHIC_DATA] (1,119 units available)" at bounding box center [224, 375] width 272 height 16
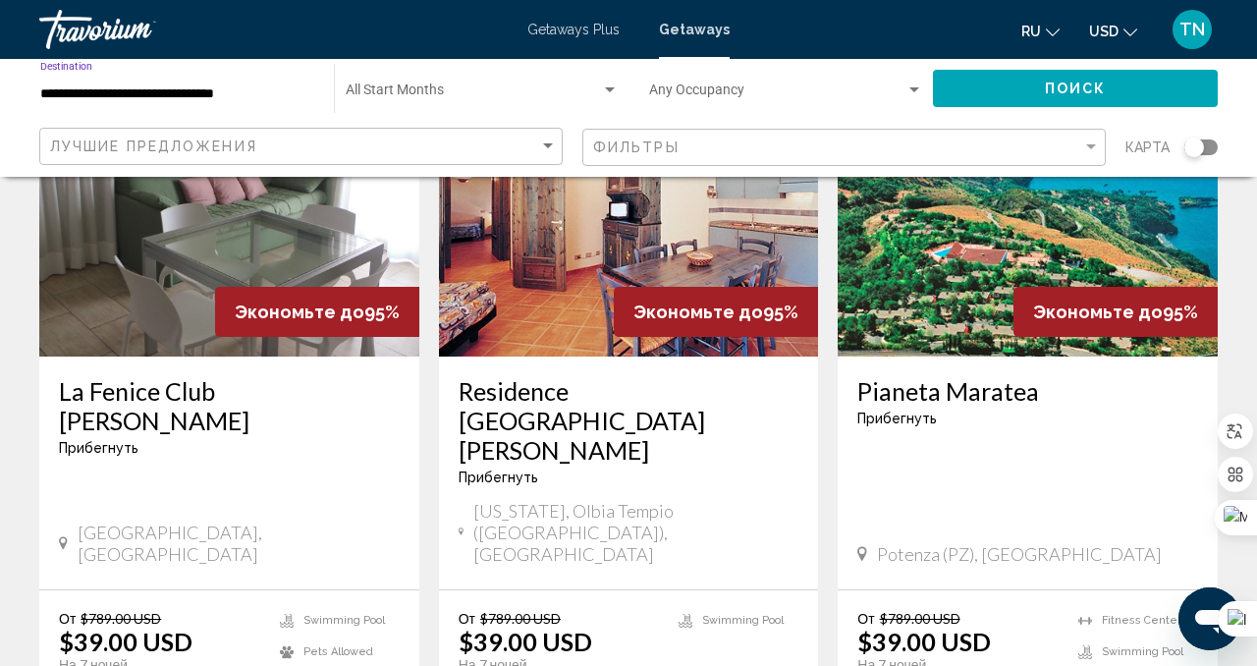
click at [193, 95] on input "**********" at bounding box center [177, 94] width 274 height 16
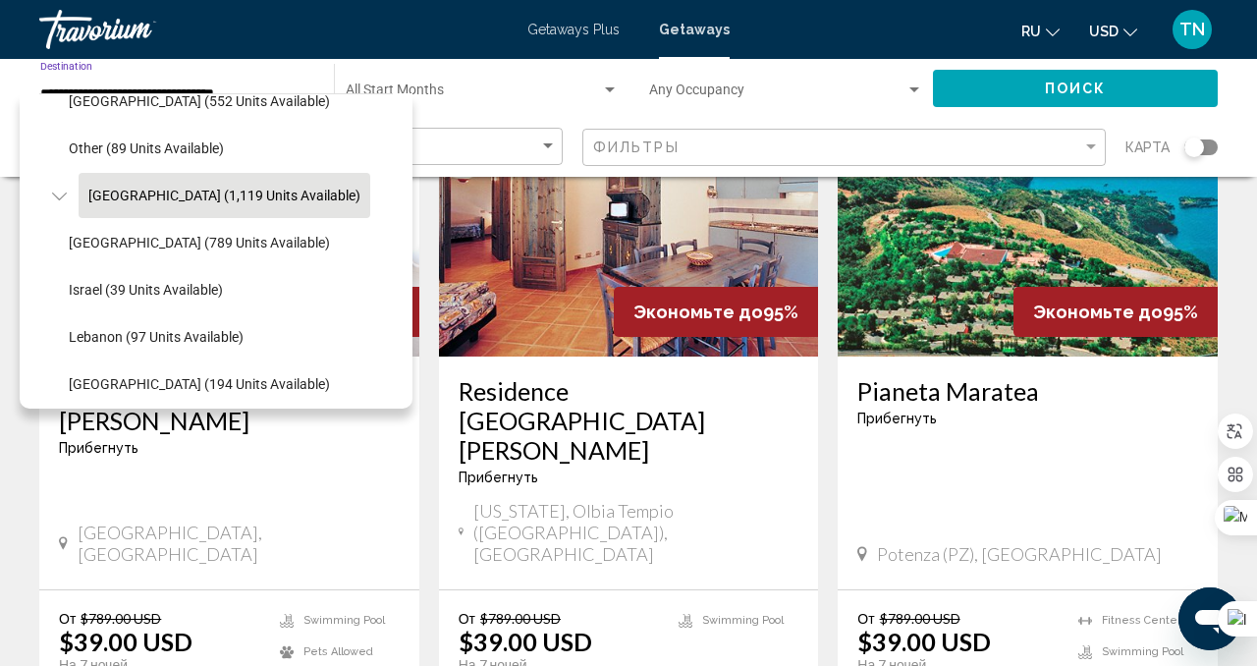
scroll to position [1826, 0]
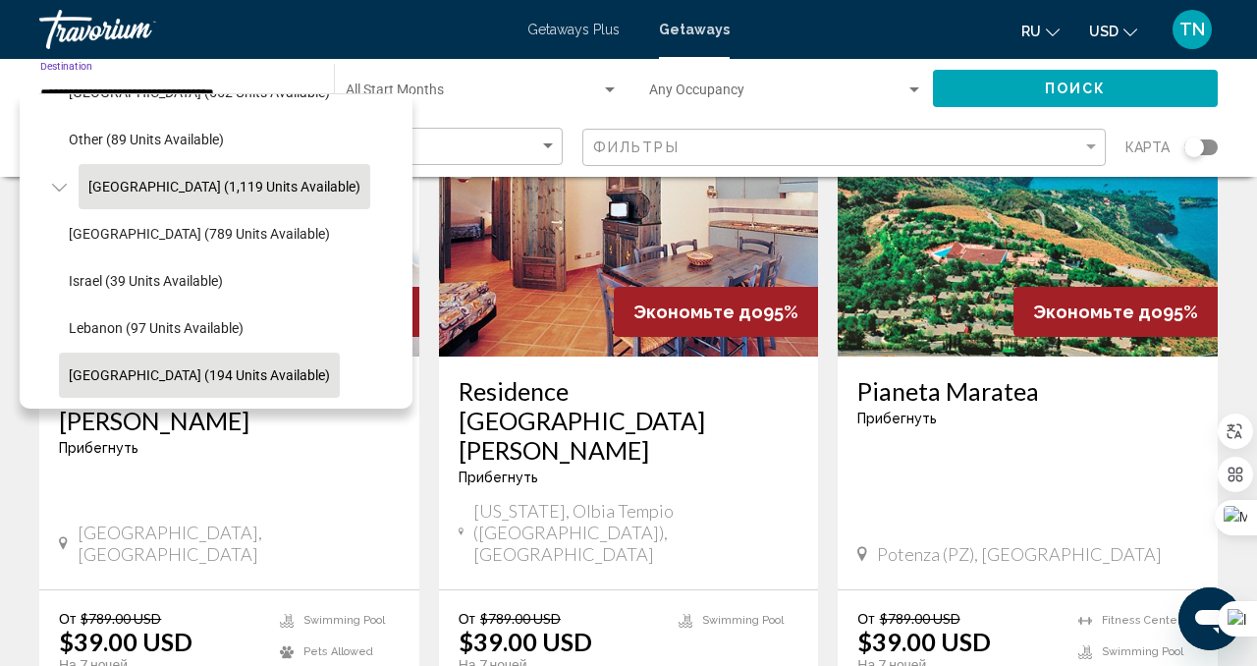
click at [278, 376] on span "[GEOGRAPHIC_DATA] (194 units available)" at bounding box center [199, 375] width 261 height 16
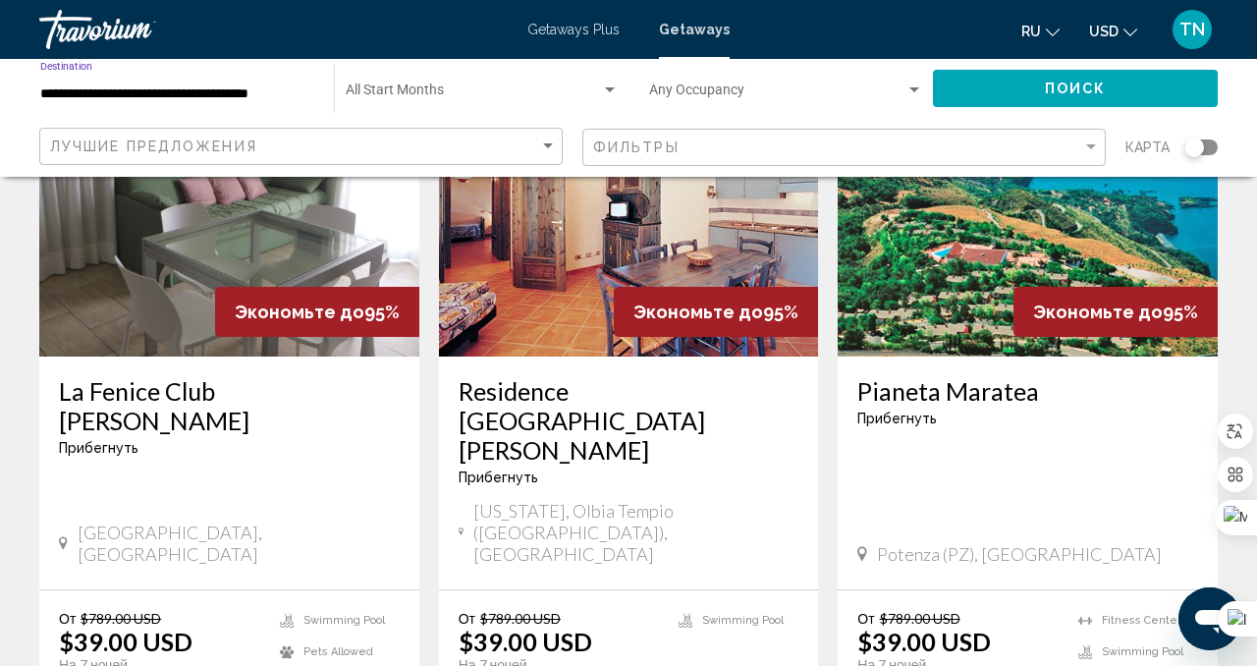
click at [1023, 103] on button "Поиск" at bounding box center [1075, 88] width 285 height 36
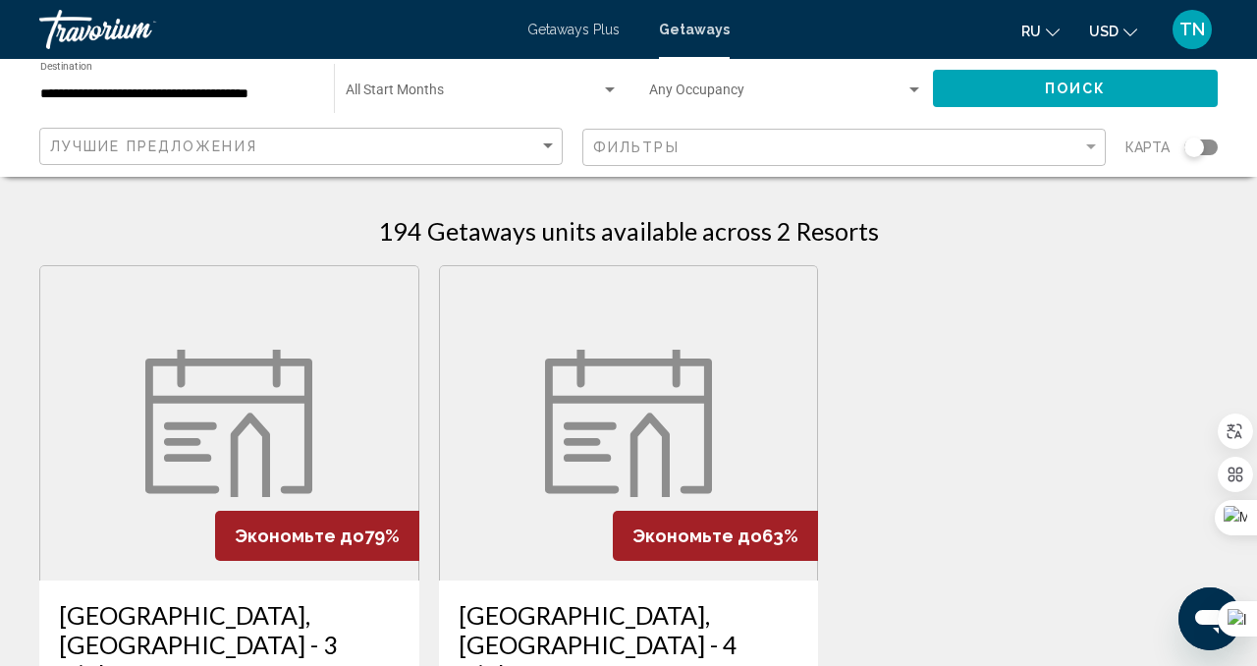
click at [291, 98] on input "**********" at bounding box center [177, 94] width 274 height 16
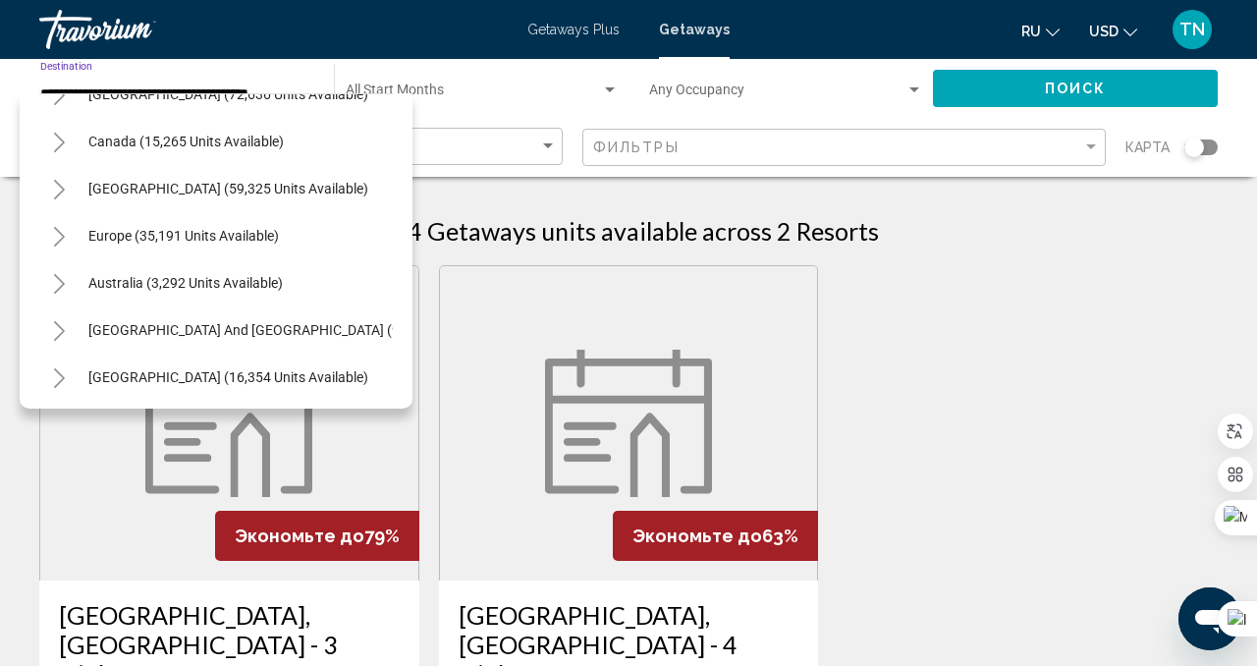
scroll to position [161, 0]
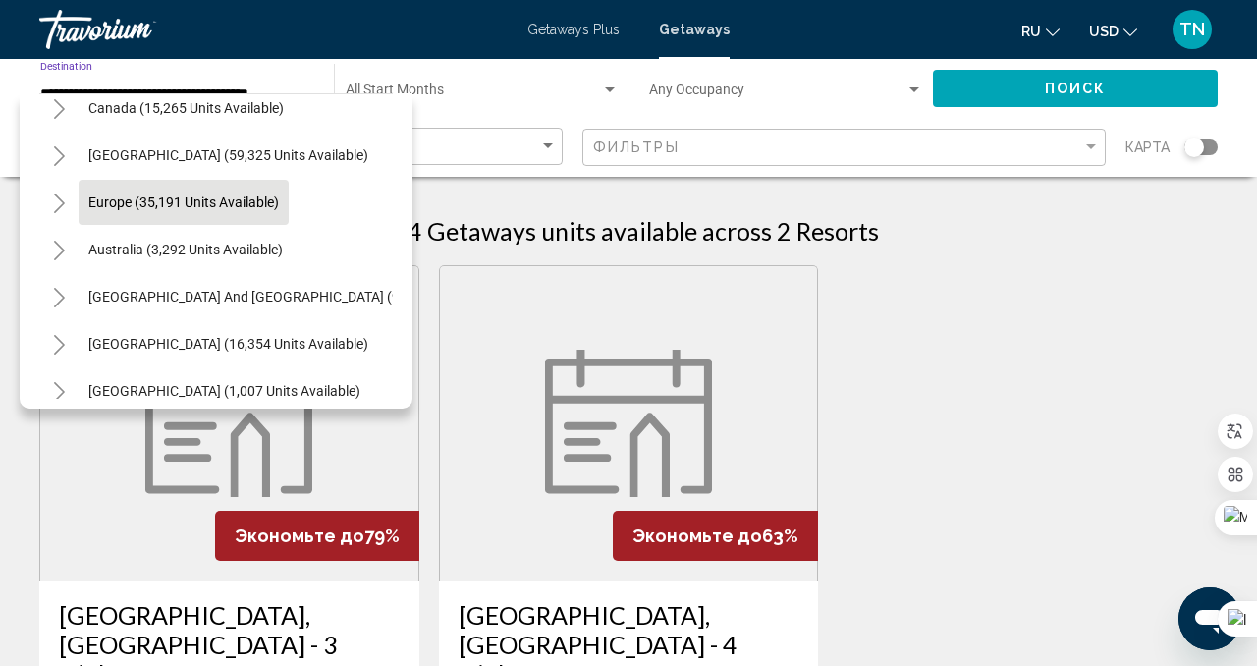
click at [266, 205] on span "Europe (35,191 units available)" at bounding box center [183, 202] width 190 height 16
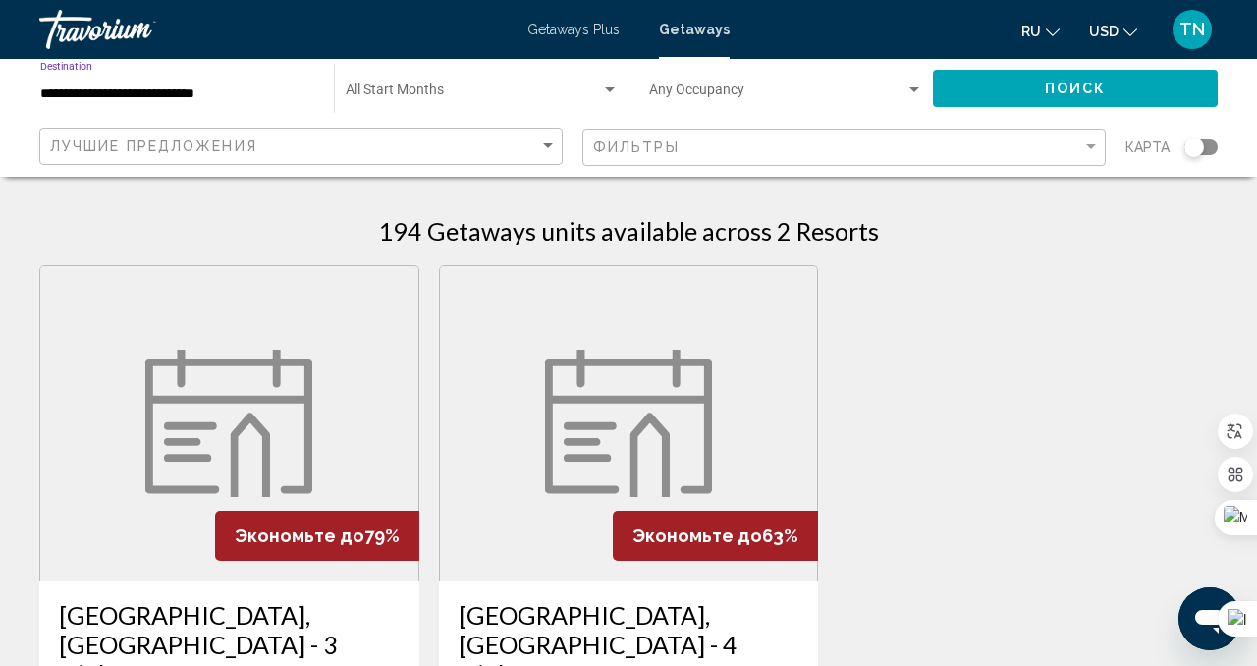
click at [236, 91] on input "**********" at bounding box center [177, 94] width 274 height 16
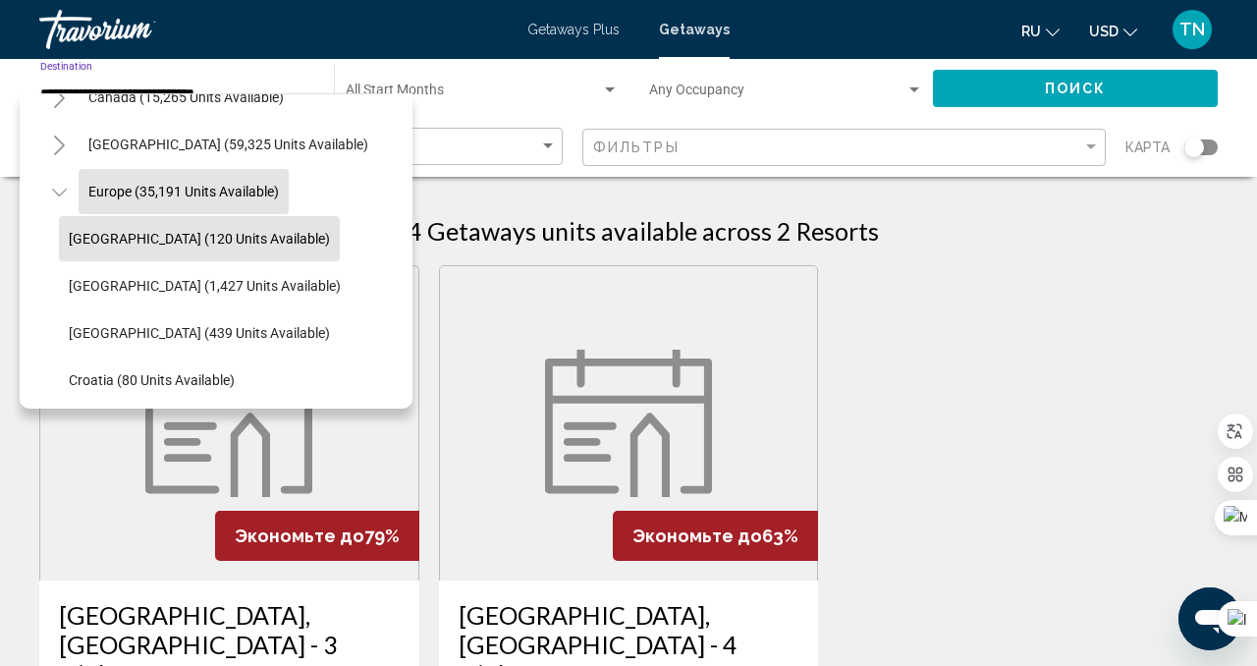
scroll to position [203, 0]
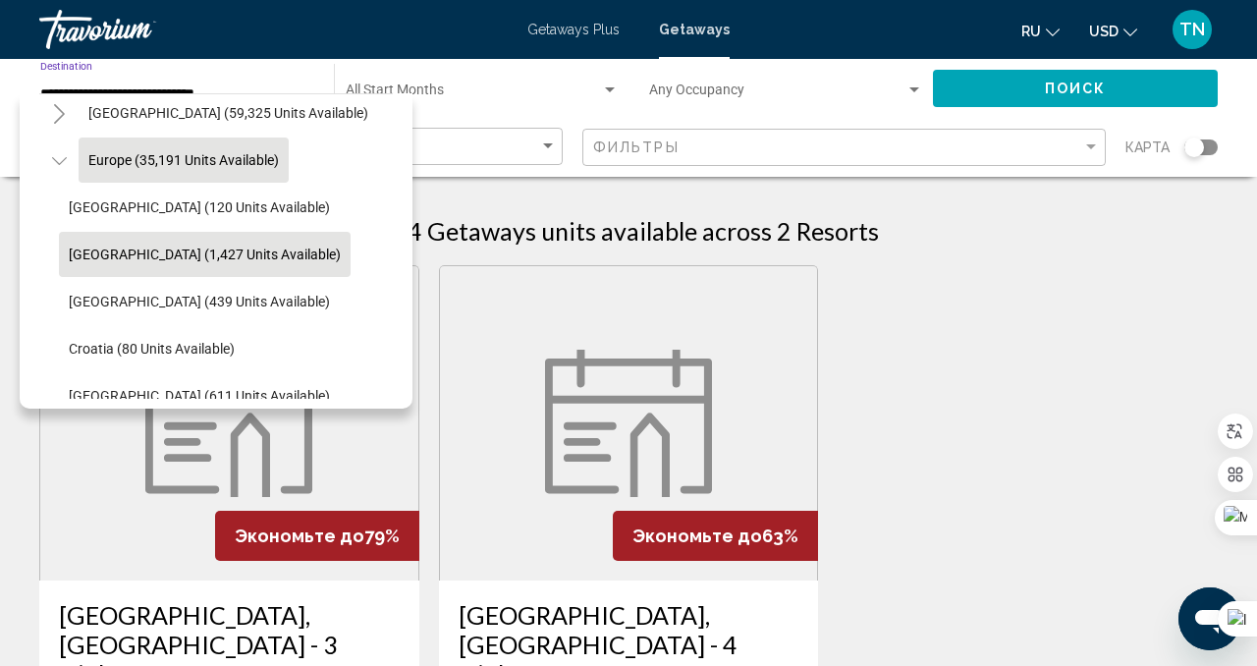
click at [211, 261] on span "[GEOGRAPHIC_DATA] (1,427 units available)" at bounding box center [205, 254] width 272 height 16
type input "**********"
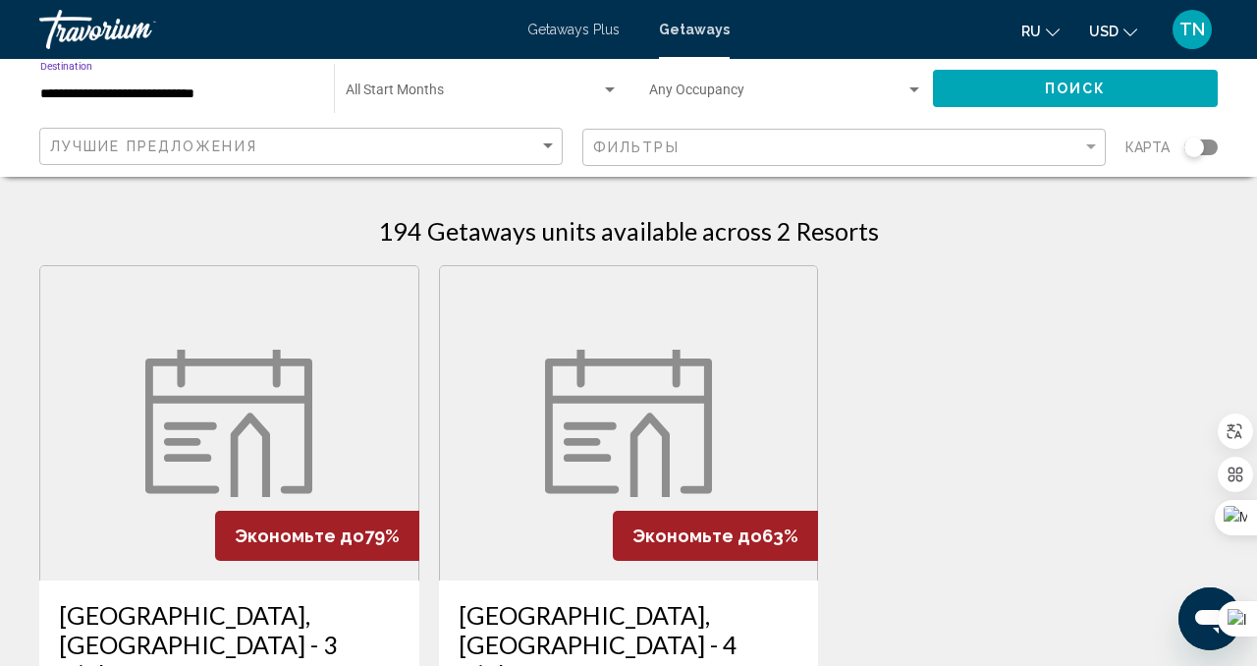
click at [881, 84] on div "Occupancy Any Occupancy" at bounding box center [786, 89] width 274 height 54
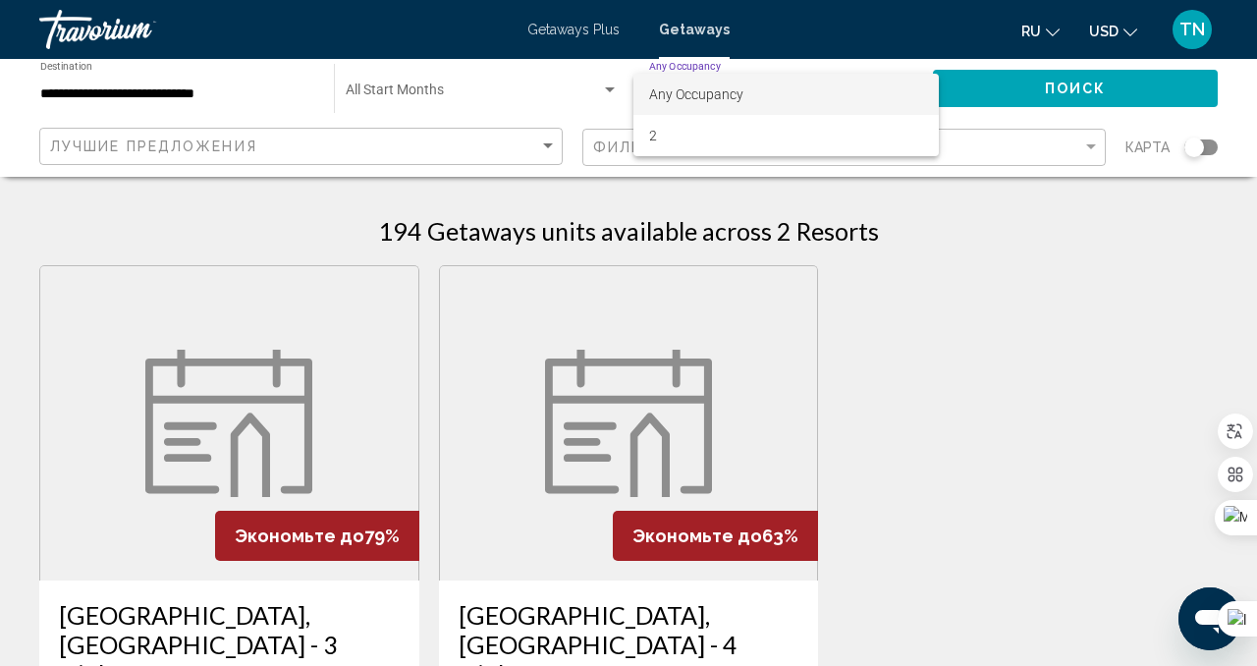
click at [902, 94] on span "Any Occupancy" at bounding box center [786, 94] width 274 height 41
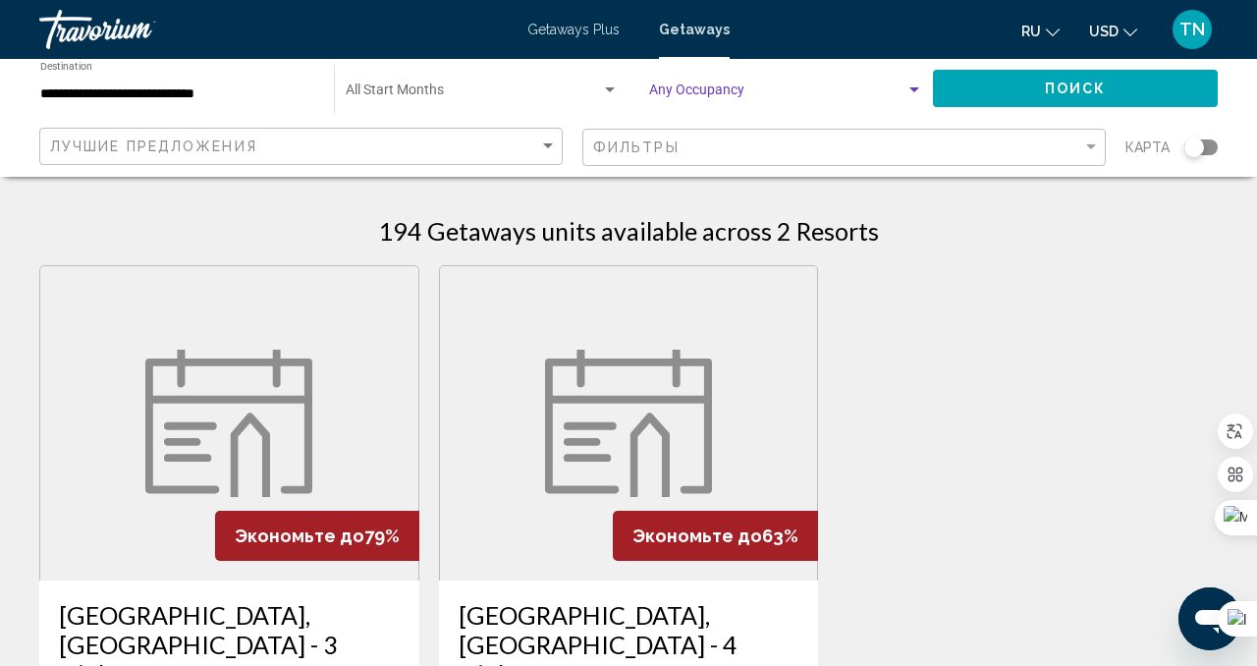
click at [918, 89] on div "Search widget" at bounding box center [914, 90] width 18 height 16
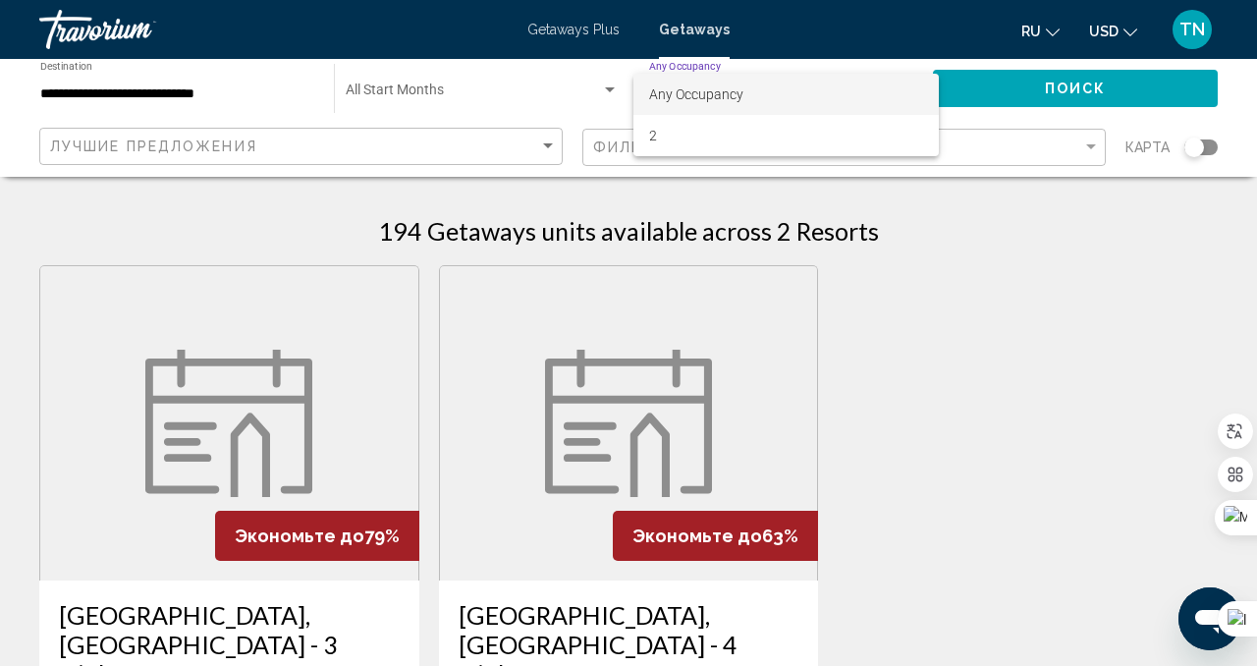
click at [918, 89] on span "Any Occupancy" at bounding box center [786, 94] width 274 height 41
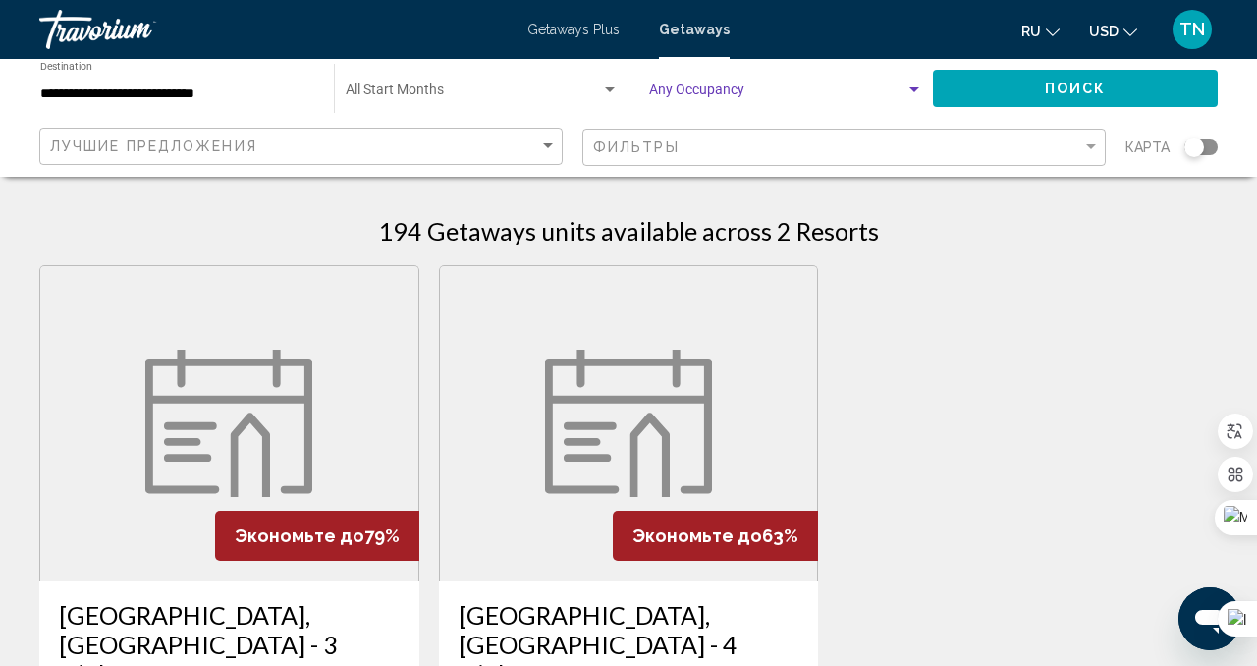
click at [605, 35] on span "Getaways Plus" at bounding box center [573, 30] width 92 height 16
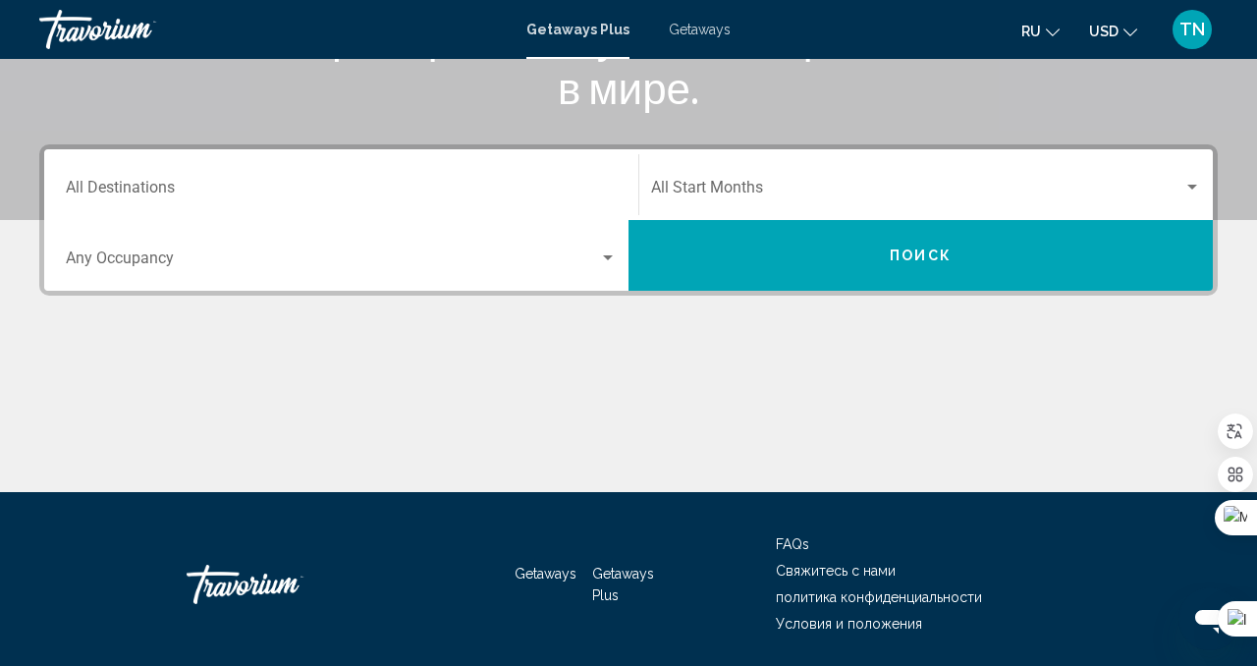
scroll to position [436, 0]
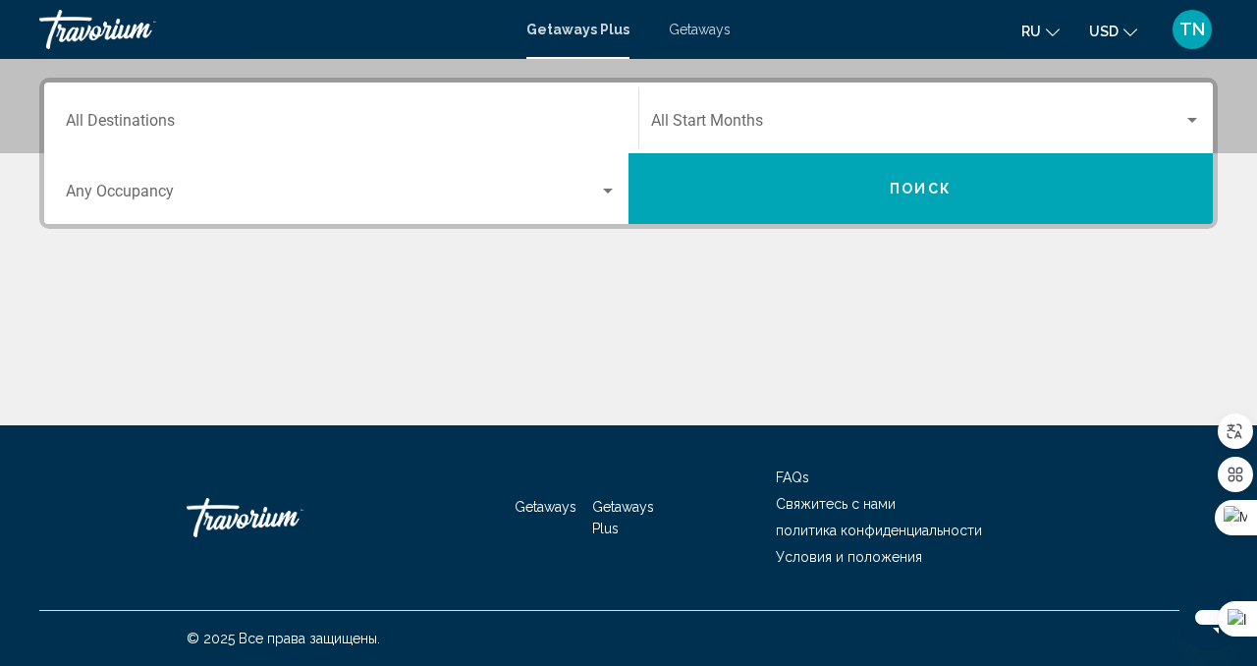
click at [482, 125] on input "Destination All Destinations" at bounding box center [341, 125] width 551 height 18
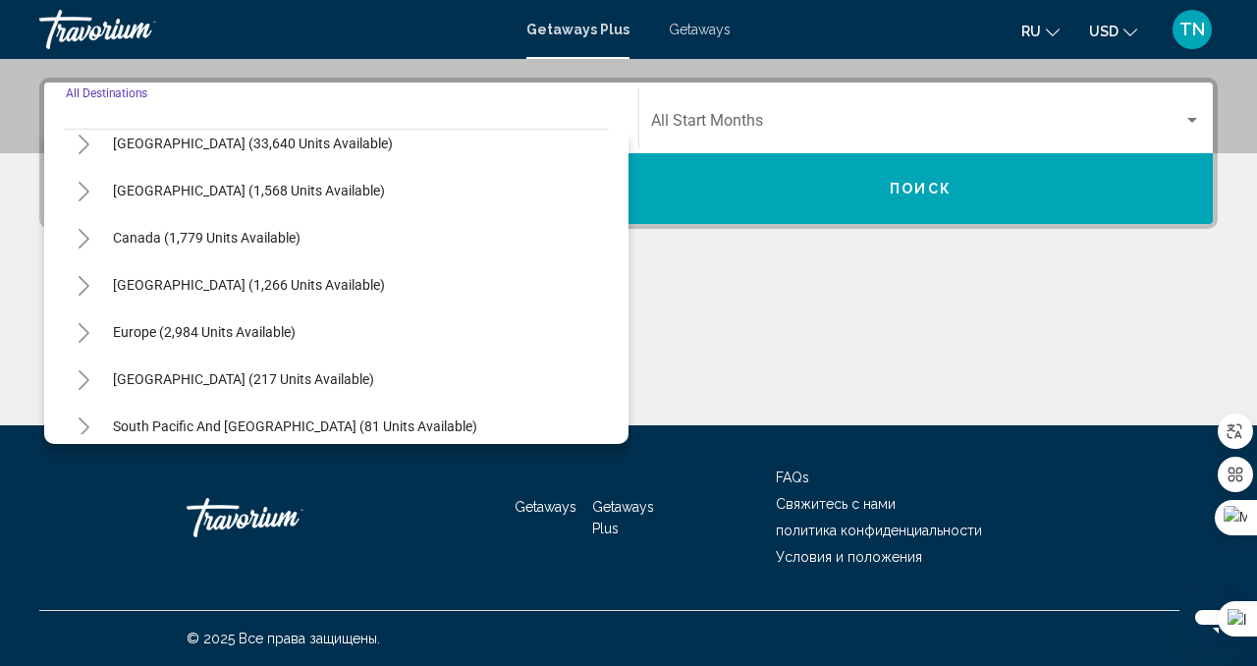
scroll to position [117, 0]
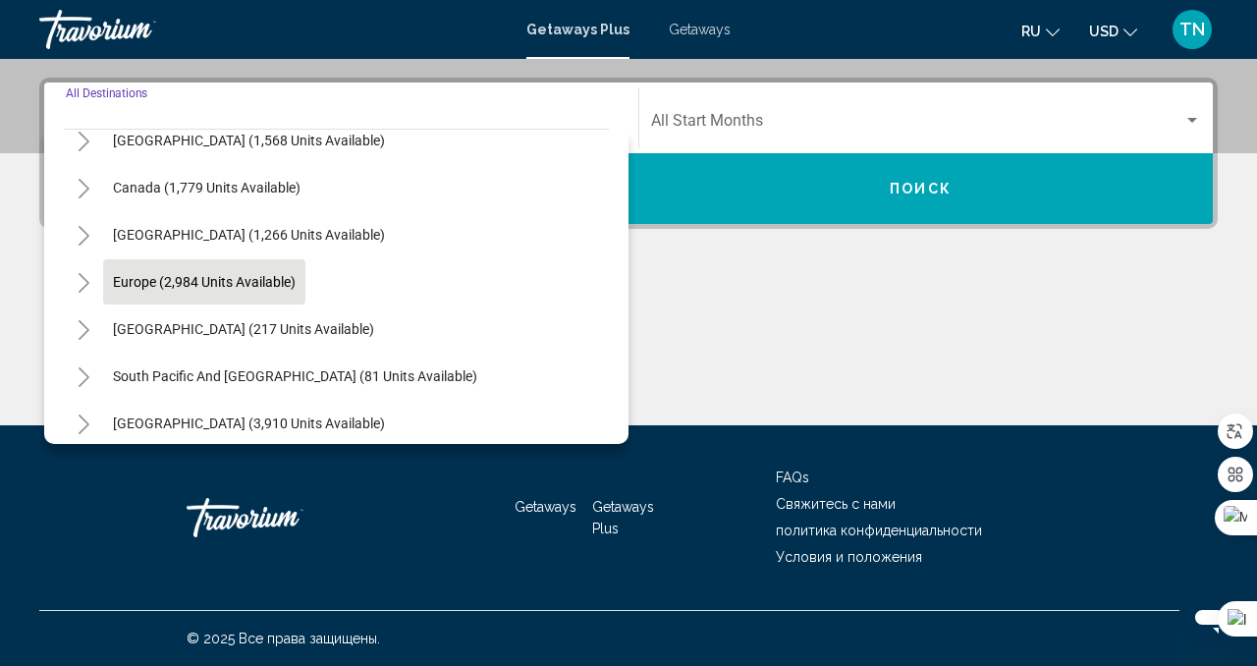
click at [263, 283] on span "Europe (2,984 units available)" at bounding box center [204, 282] width 183 height 16
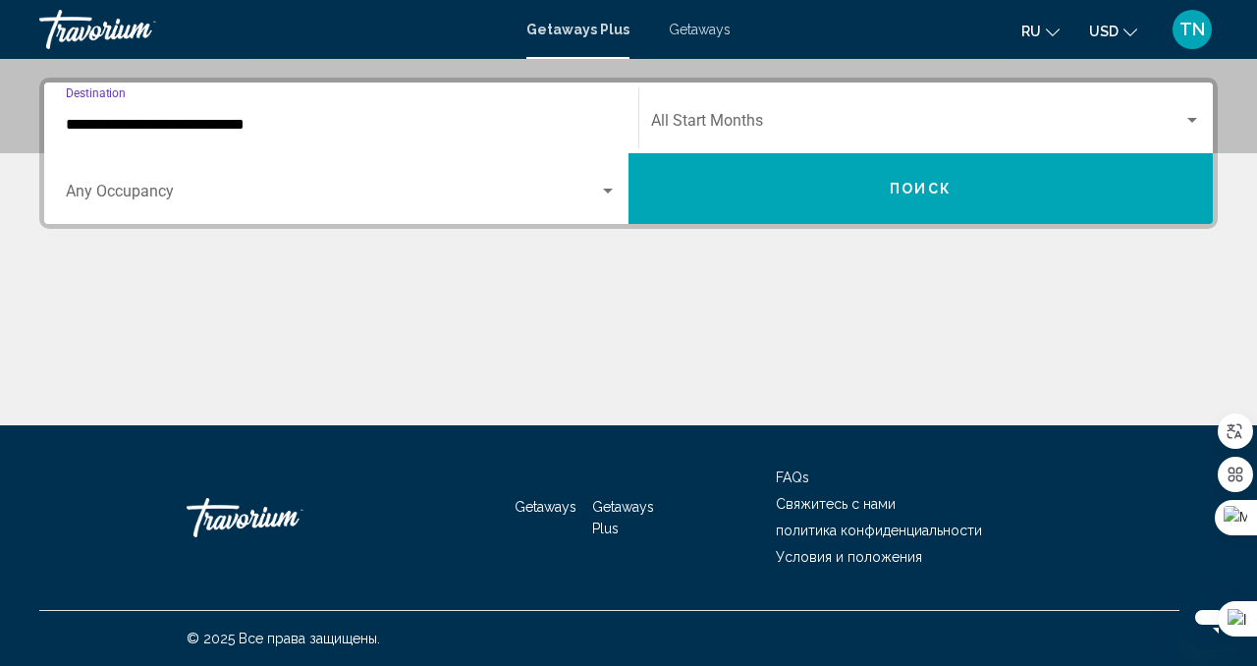
click at [301, 125] on input "**********" at bounding box center [341, 125] width 551 height 18
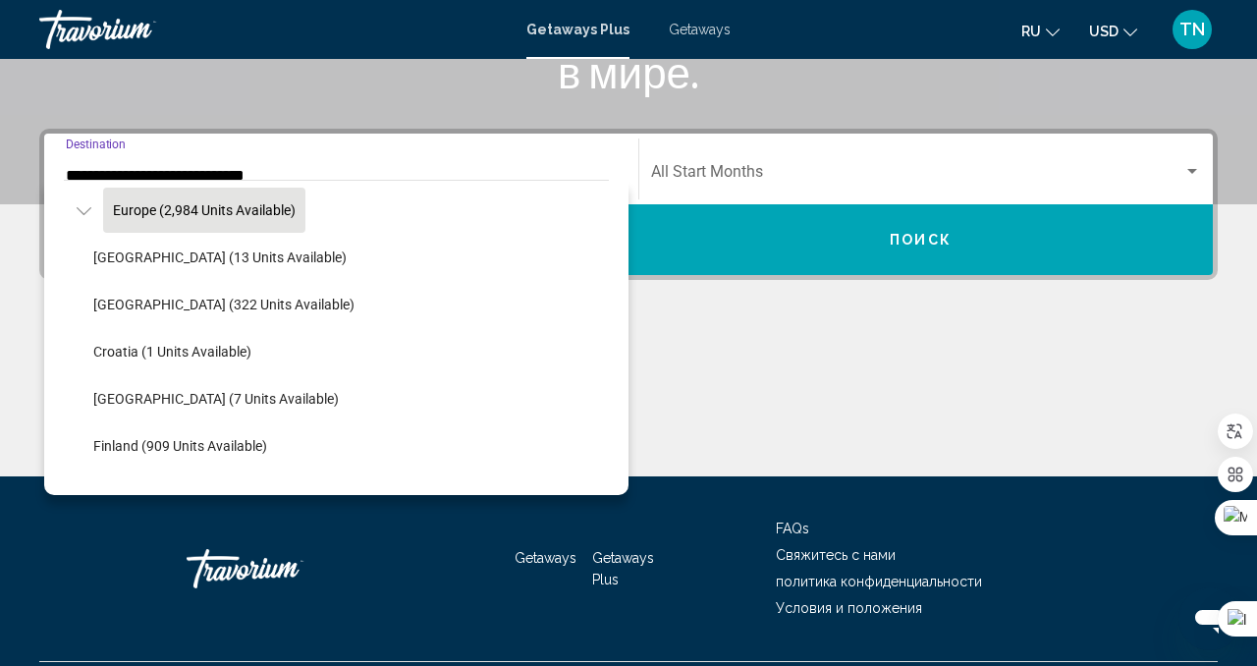
scroll to position [246, 0]
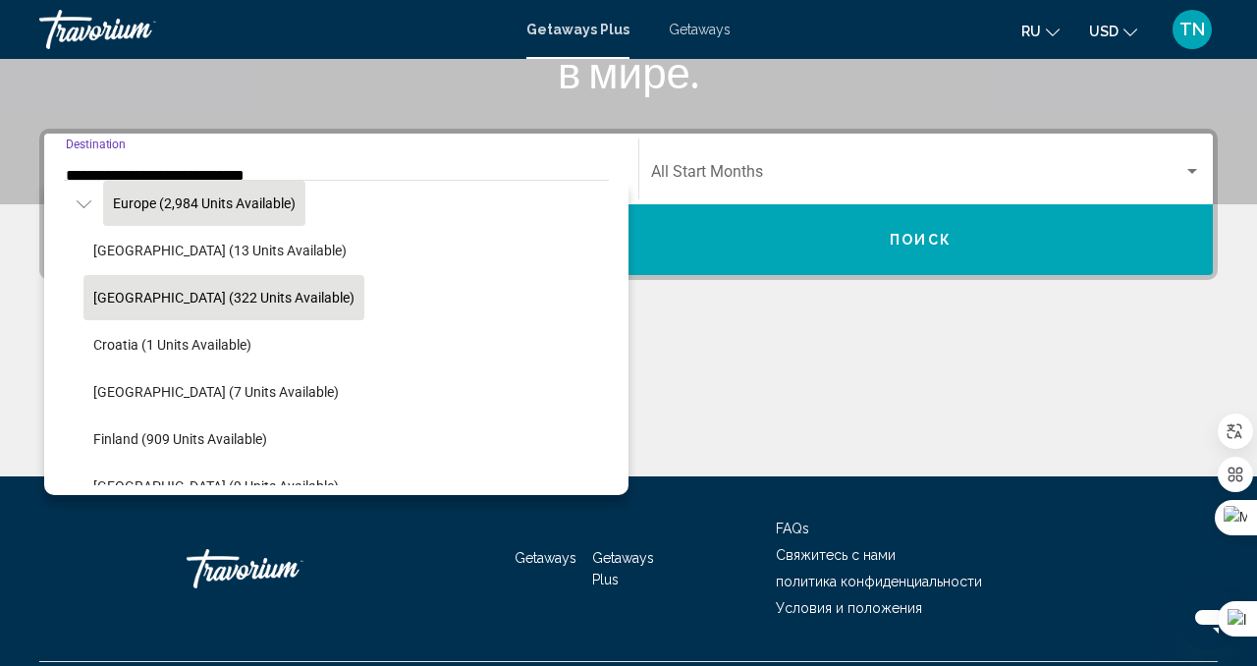
click at [243, 308] on button "[GEOGRAPHIC_DATA] (322 units available)" at bounding box center [223, 297] width 281 height 45
type input "**********"
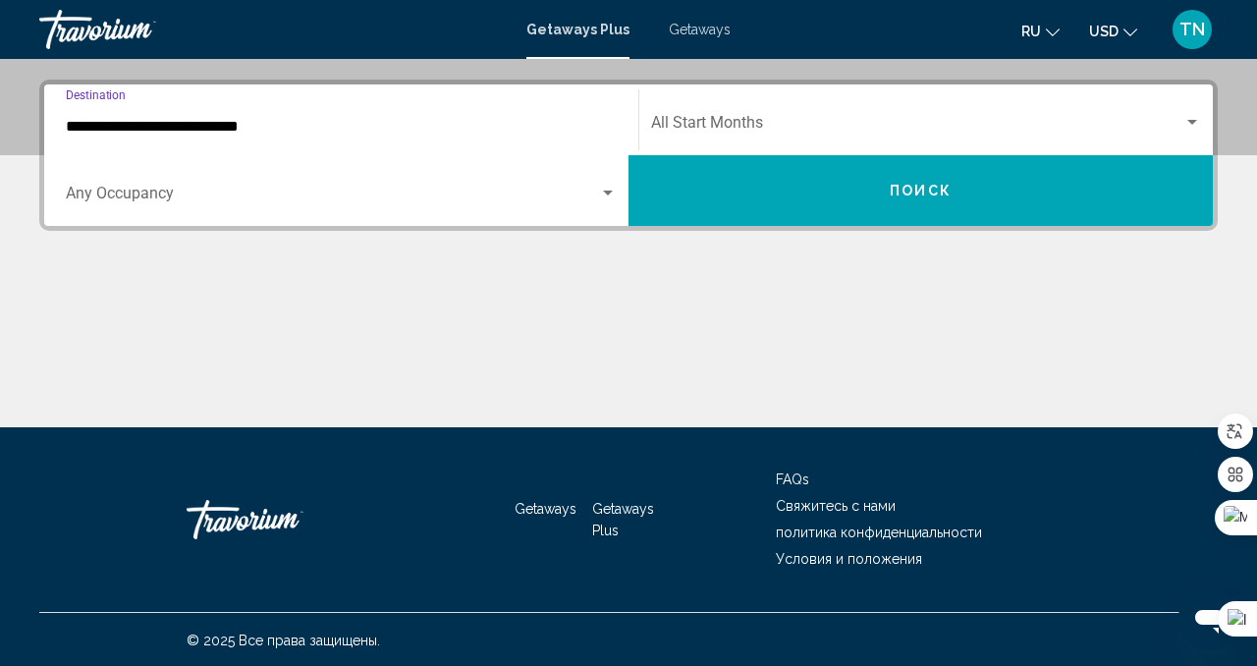
scroll to position [436, 0]
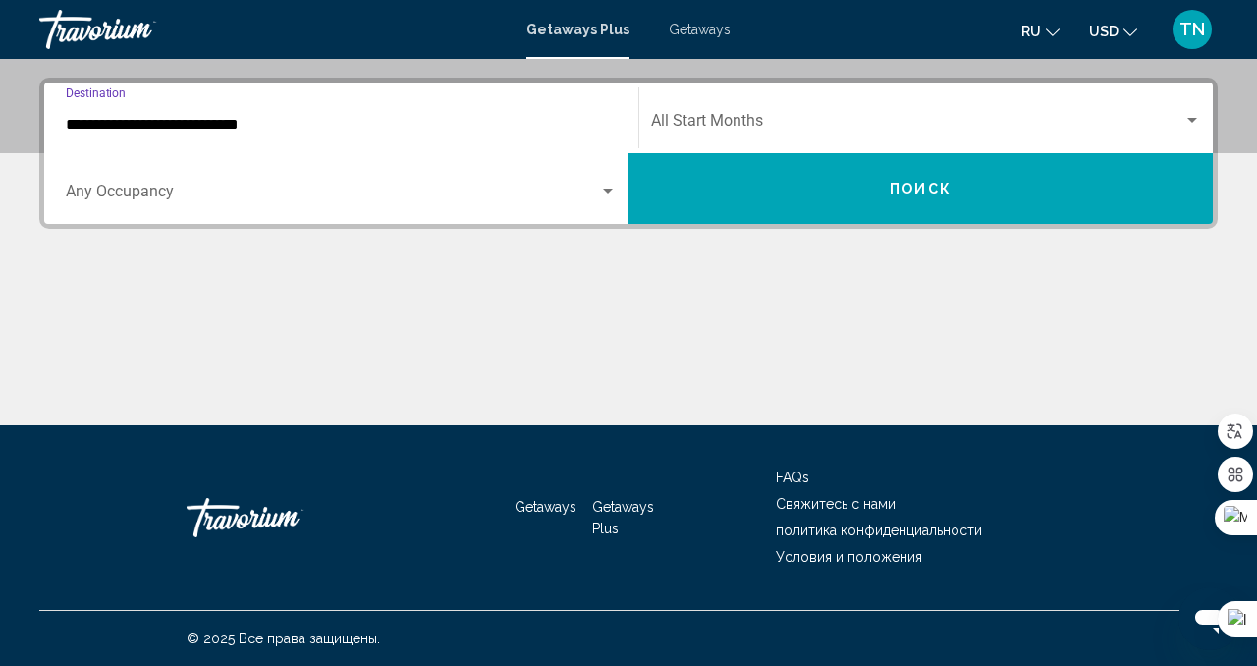
click at [595, 193] on span "Search widget" at bounding box center [332, 196] width 533 height 18
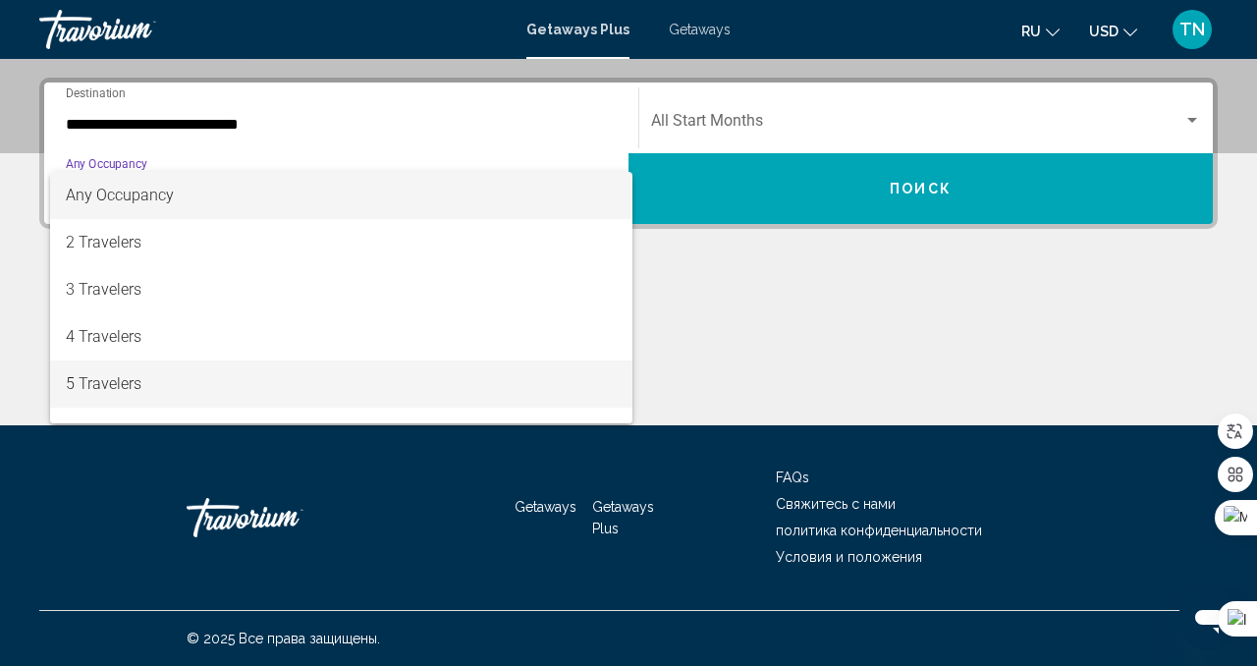
click at [572, 370] on span "5 Travelers" at bounding box center [341, 383] width 551 height 47
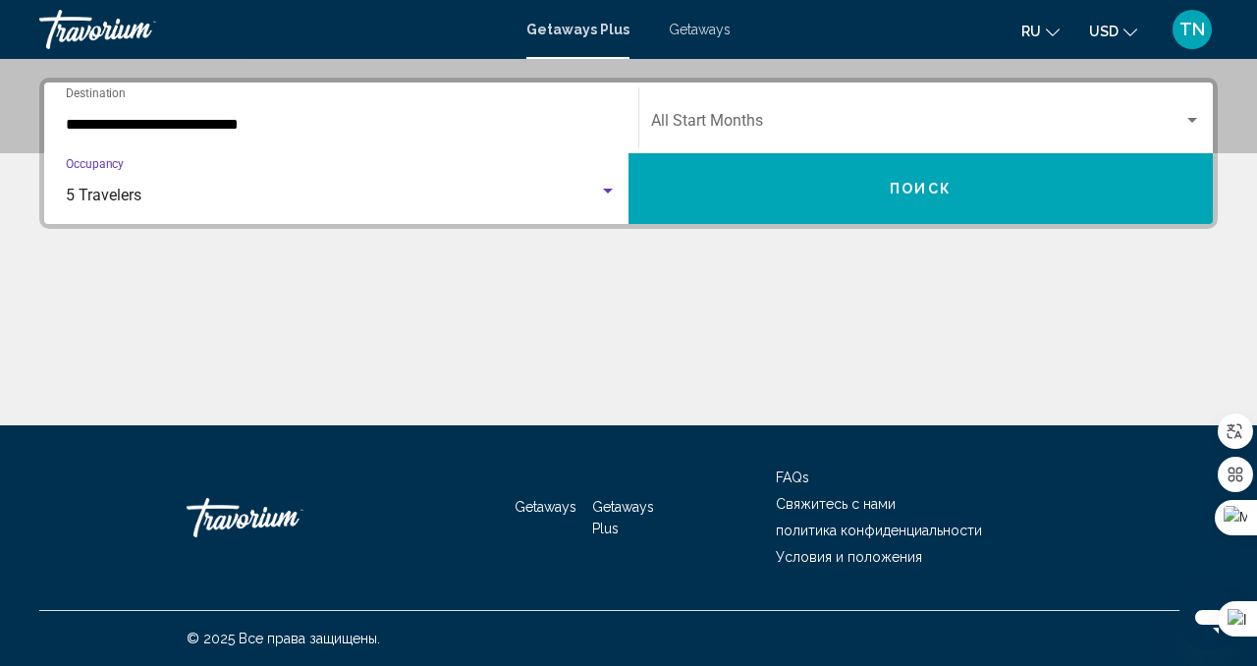
click at [888, 186] on button "Поиск" at bounding box center [920, 188] width 584 height 71
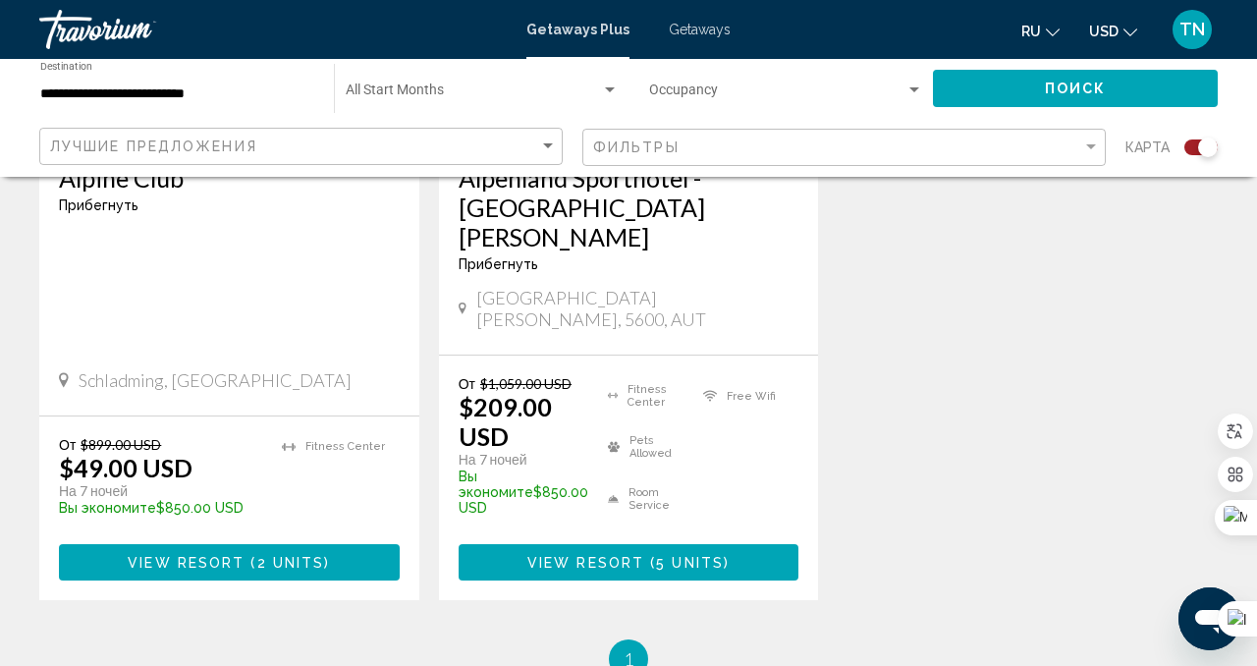
scroll to position [1047, 0]
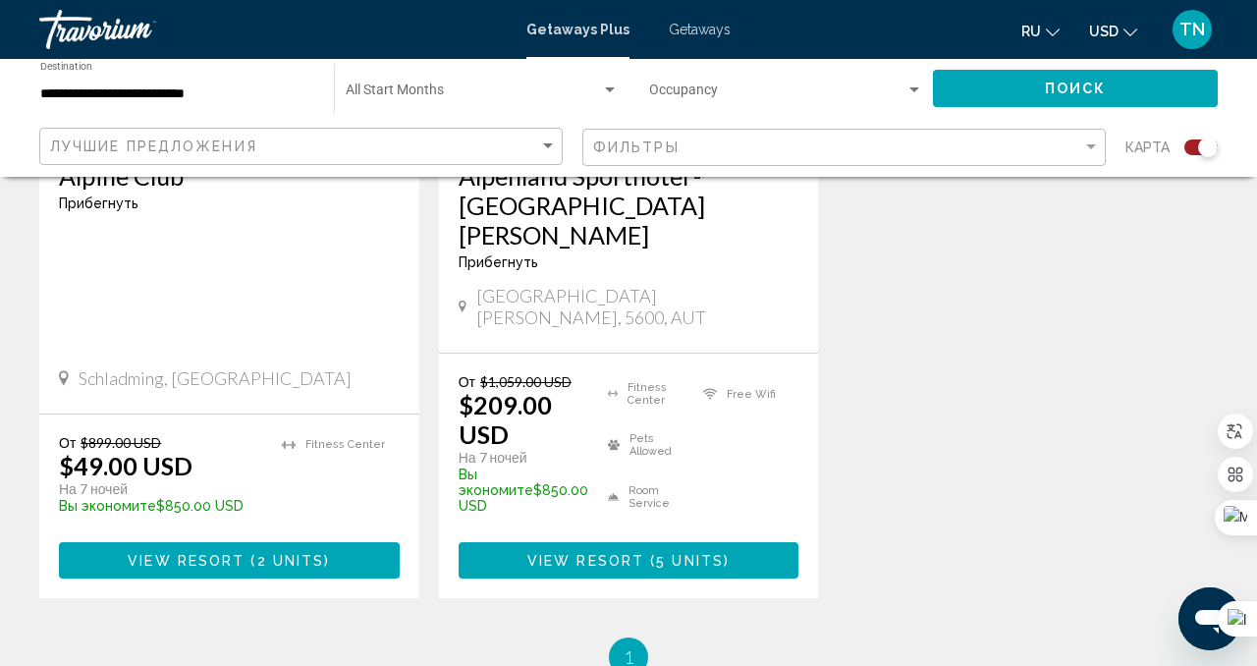
click at [321, 553] on span "2 units" at bounding box center [291, 561] width 68 height 16
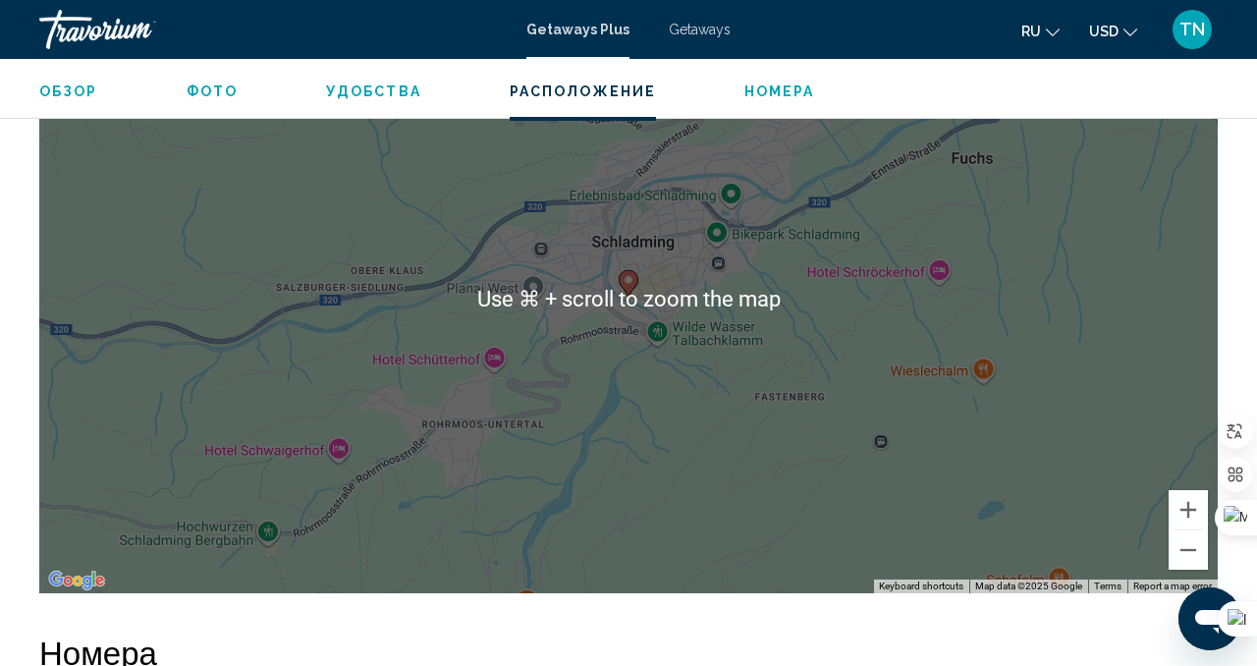
scroll to position [3194, 0]
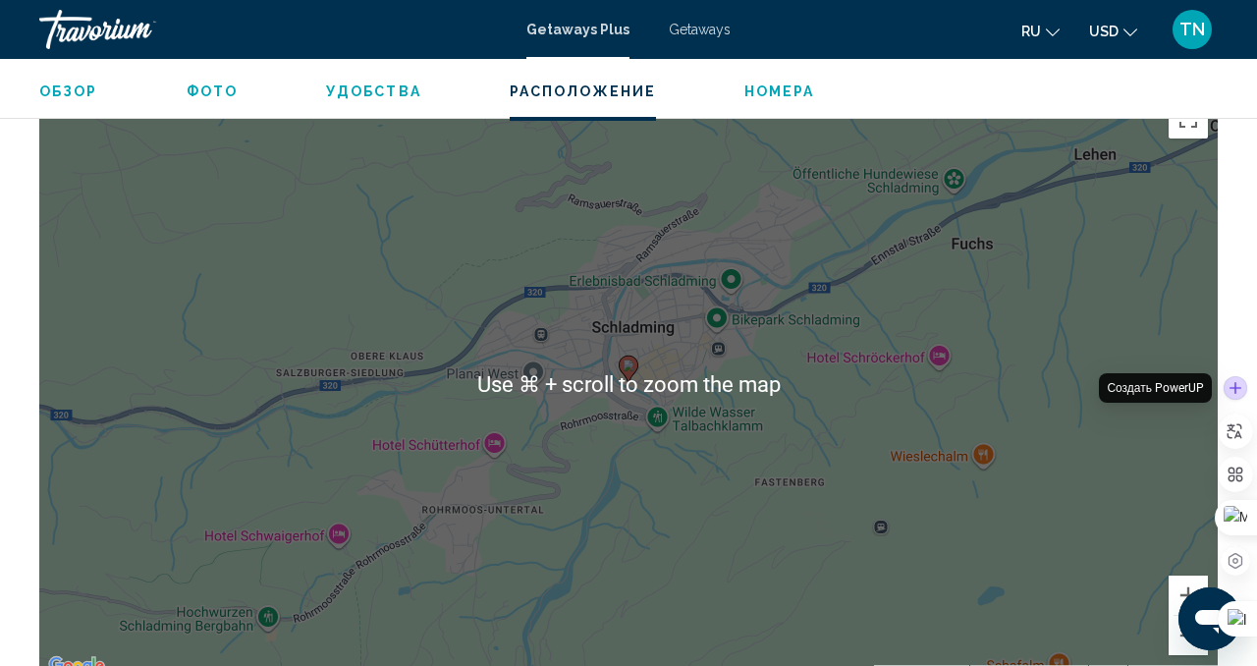
click at [1238, 376] on div at bounding box center [1235, 388] width 24 height 24
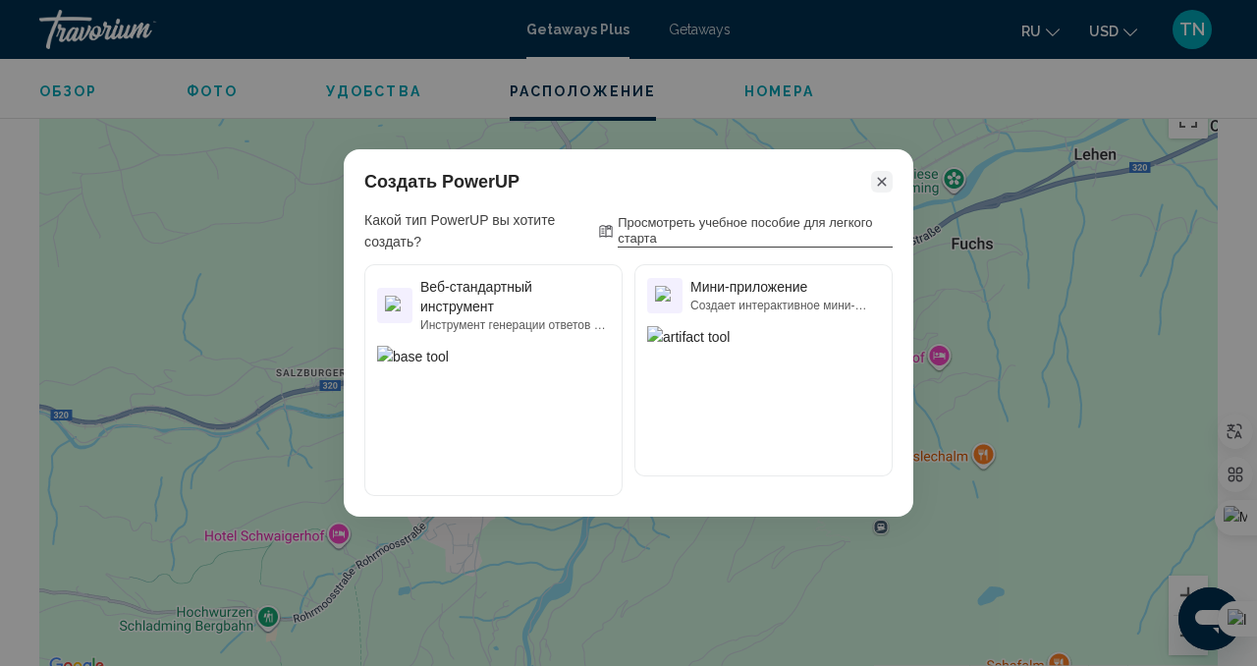
click at [883, 178] on icon at bounding box center [881, 181] width 9 height 9
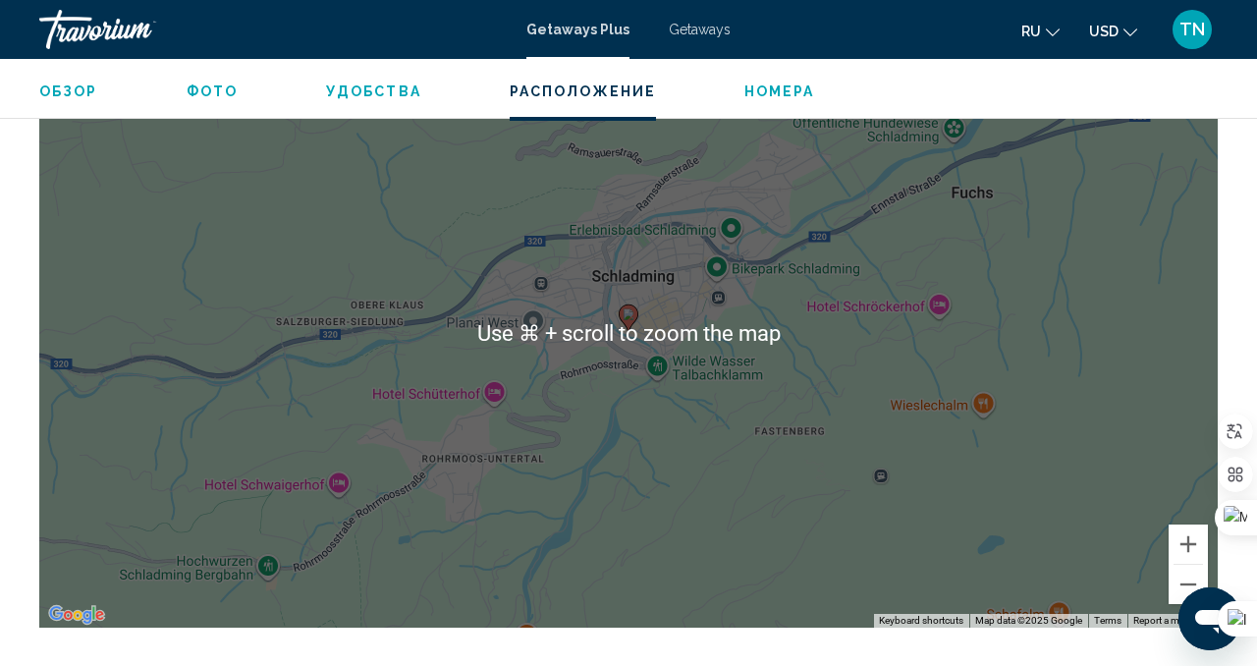
scroll to position [3246, 0]
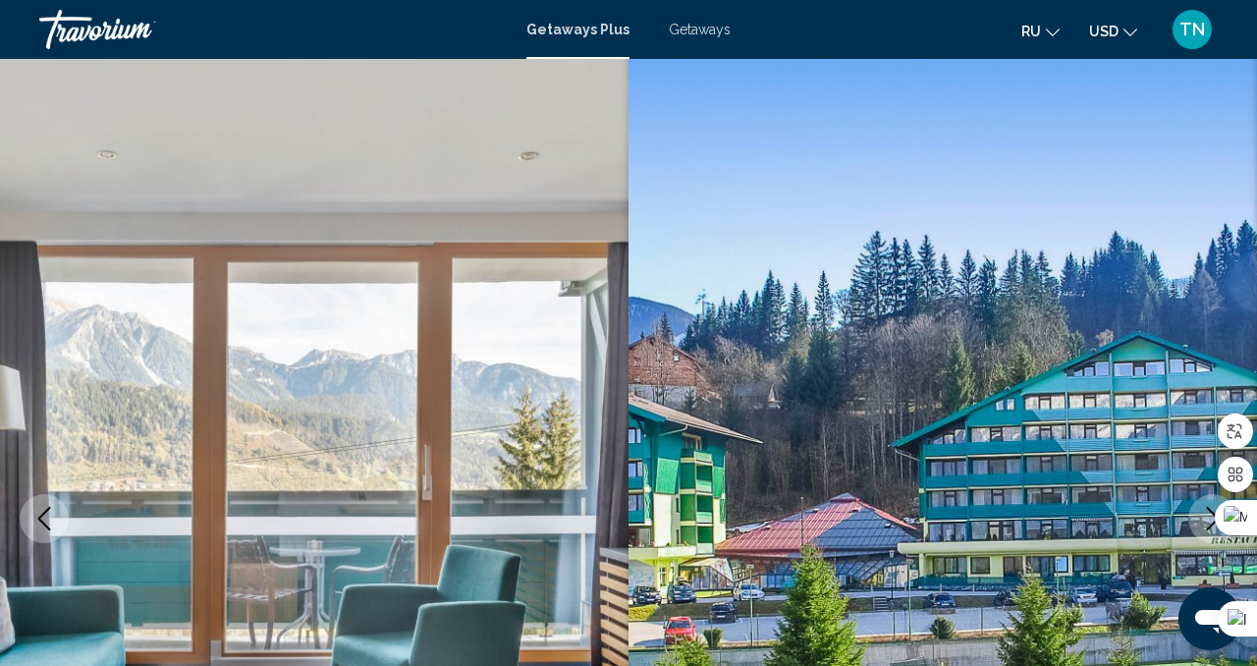
scroll to position [0, 0]
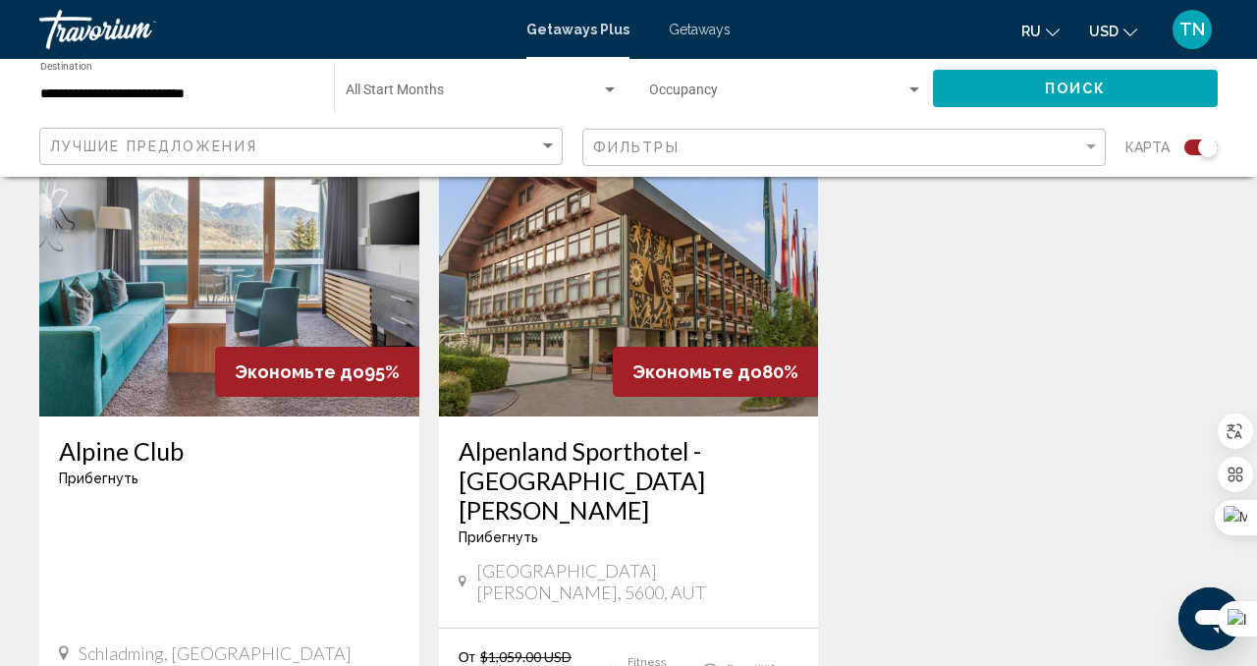
scroll to position [786, 0]
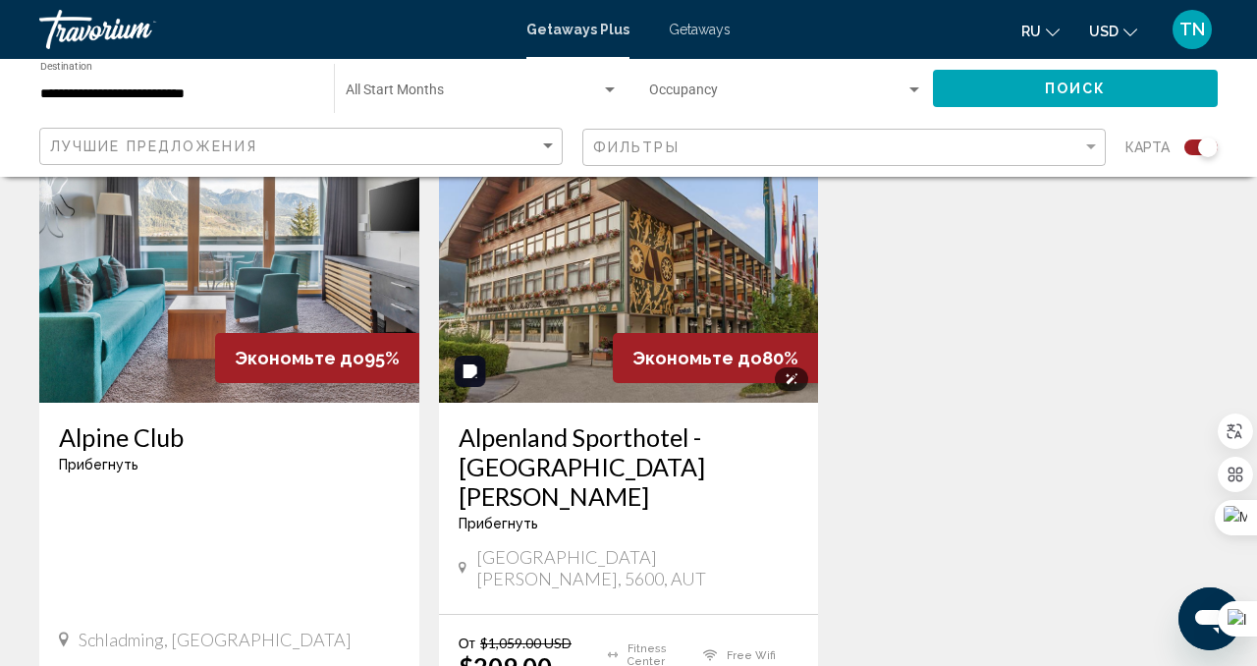
click at [606, 279] on img "Main content" at bounding box center [629, 245] width 380 height 314
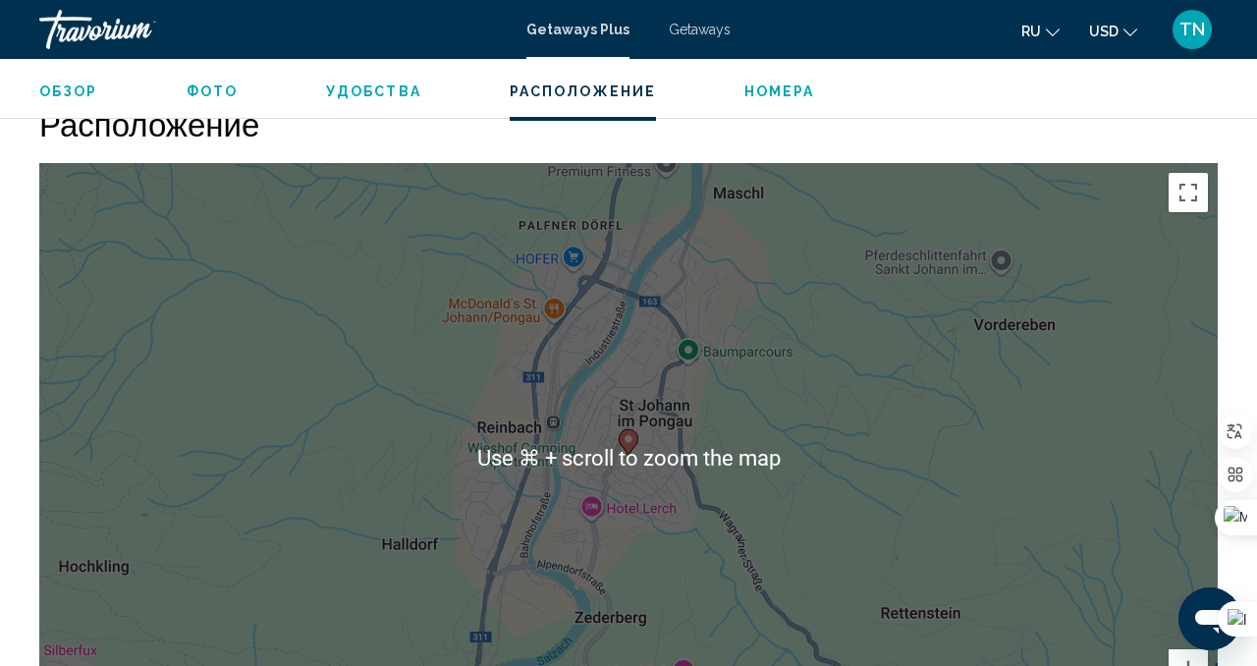
scroll to position [2925, 0]
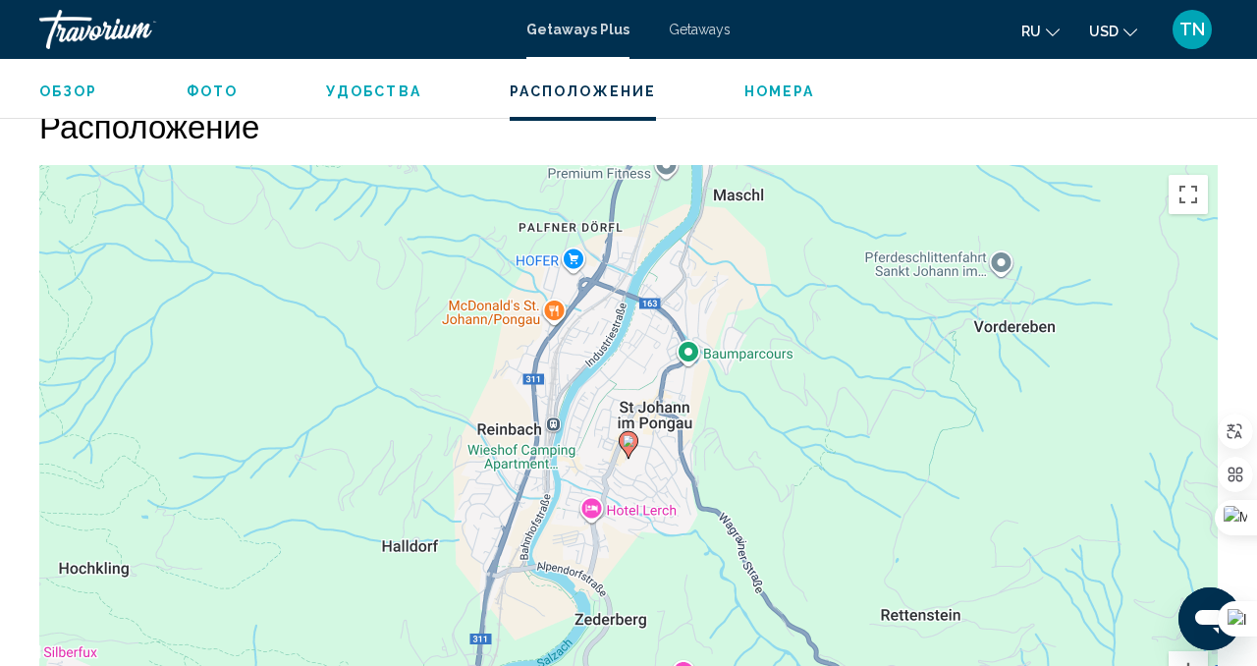
click at [945, 113] on div "Обзор Фото Удобства Расположение Номера искать" at bounding box center [628, 89] width 1257 height 61
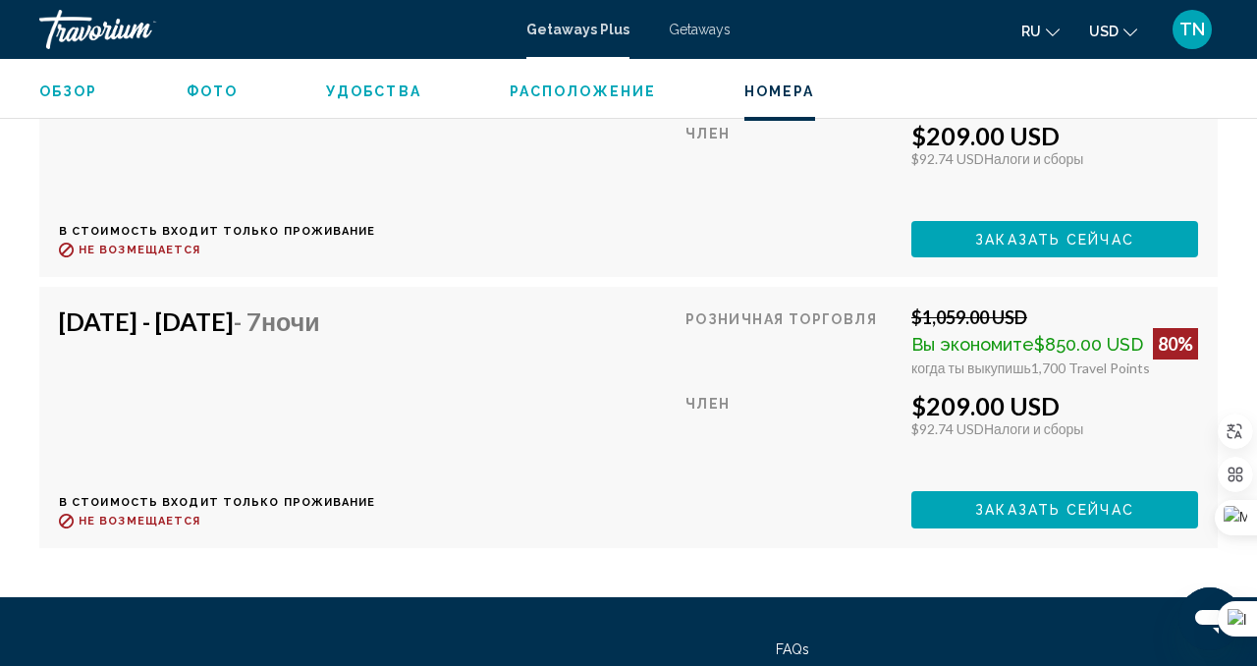
scroll to position [4520, 0]
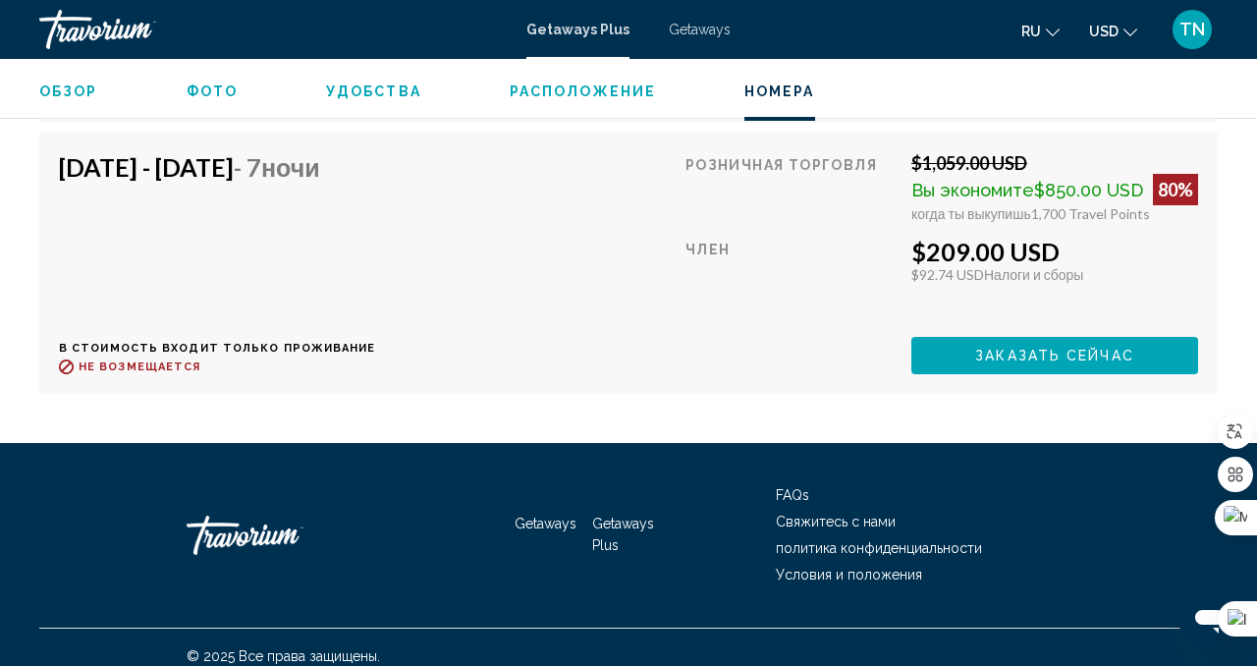
click at [592, 98] on span "Расположение" at bounding box center [583, 91] width 146 height 16
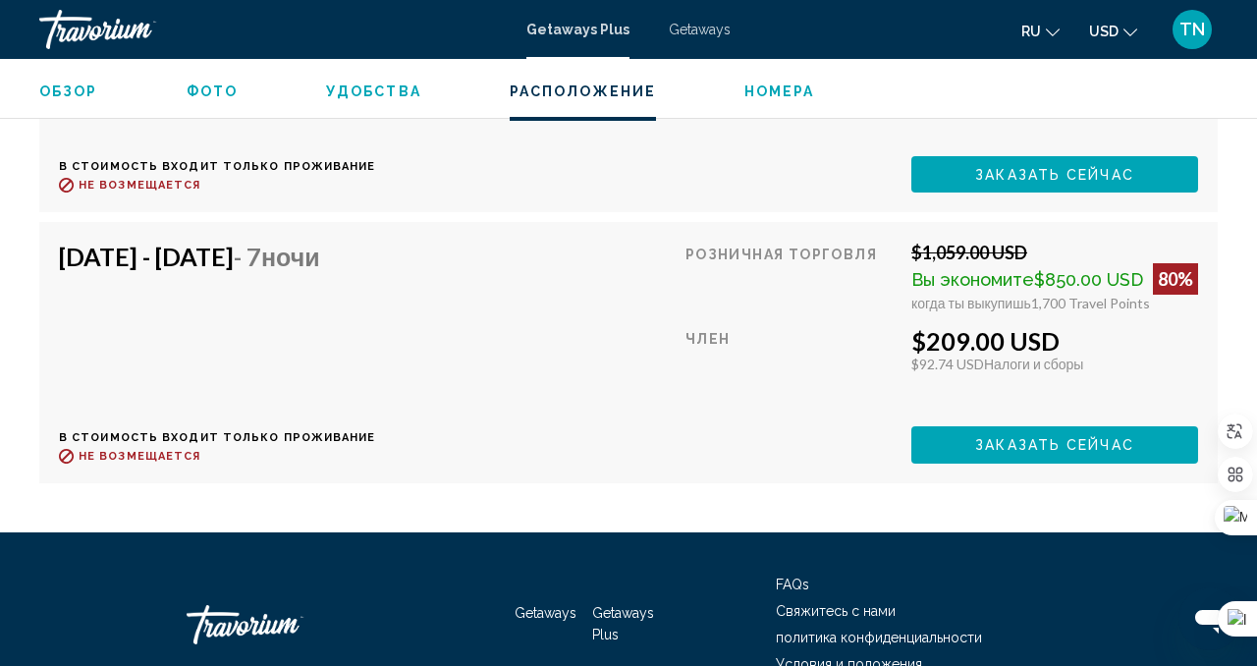
scroll to position [4361, 0]
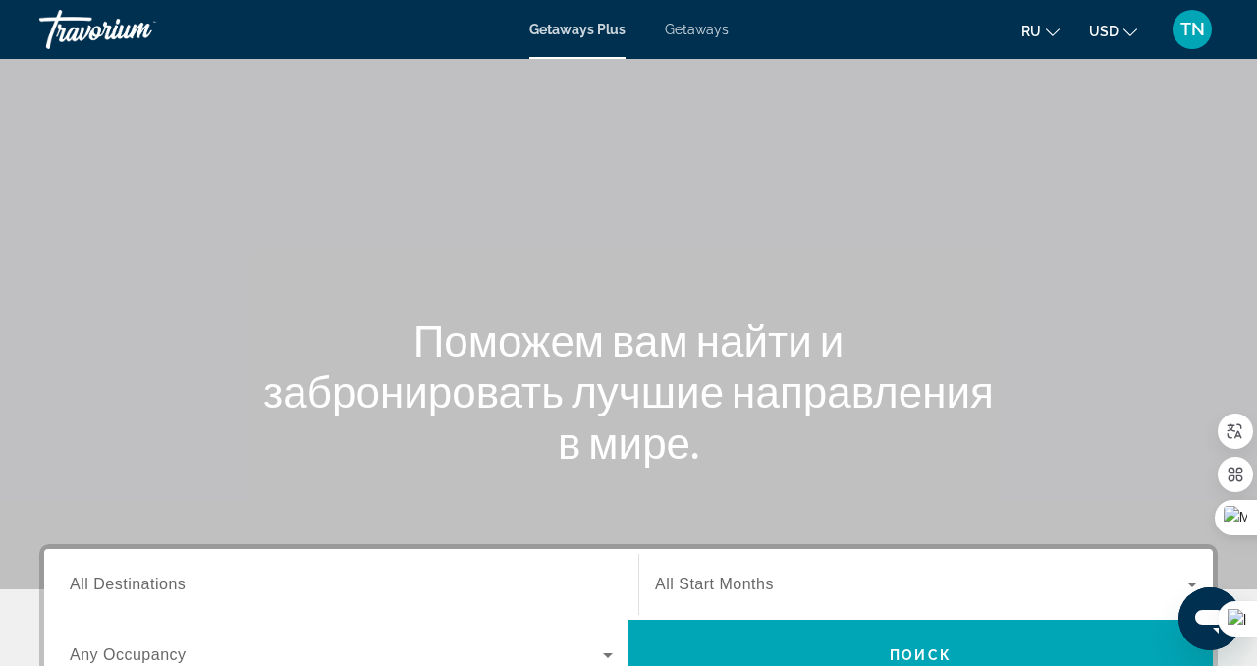
scroll to position [207, 0]
